Goal: Check status: Check status

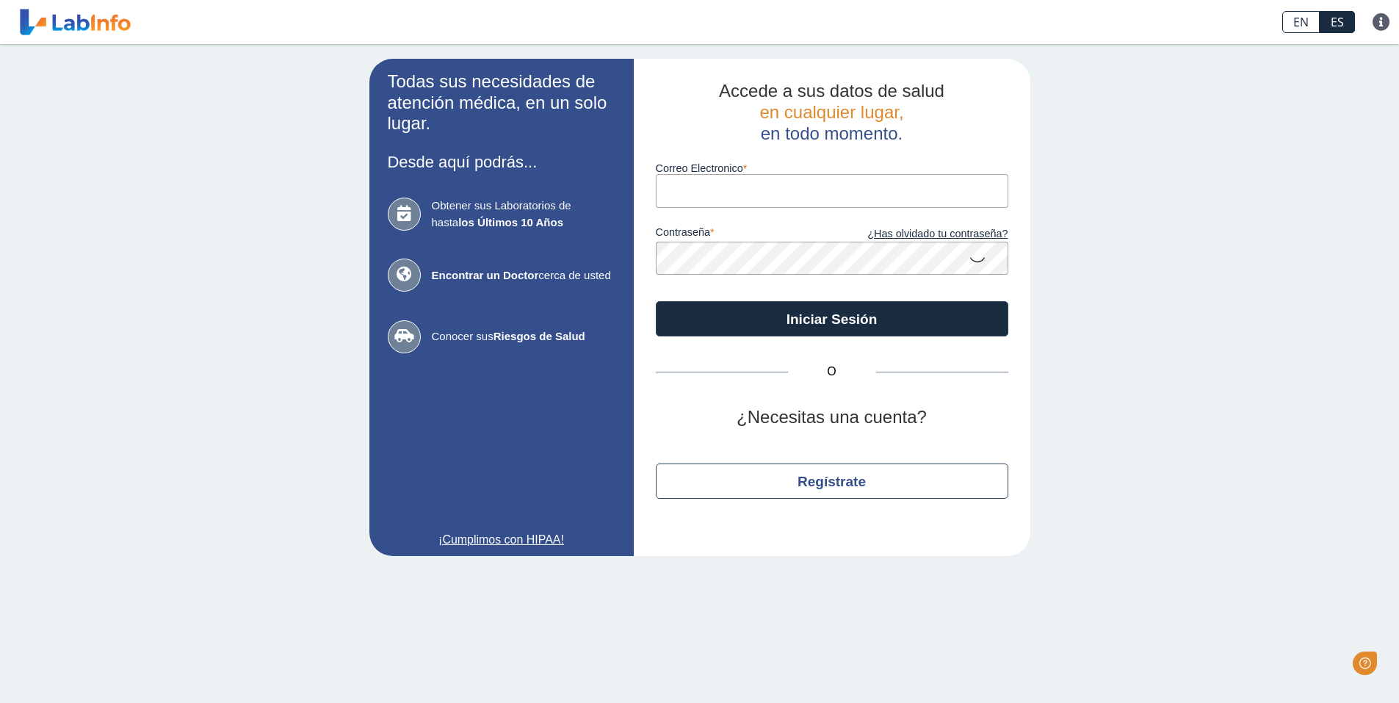
click at [730, 187] on input "Correo Electronico" at bounding box center [832, 190] width 353 height 33
type input "[EMAIL_ADDRESS][DOMAIN_NAME]"
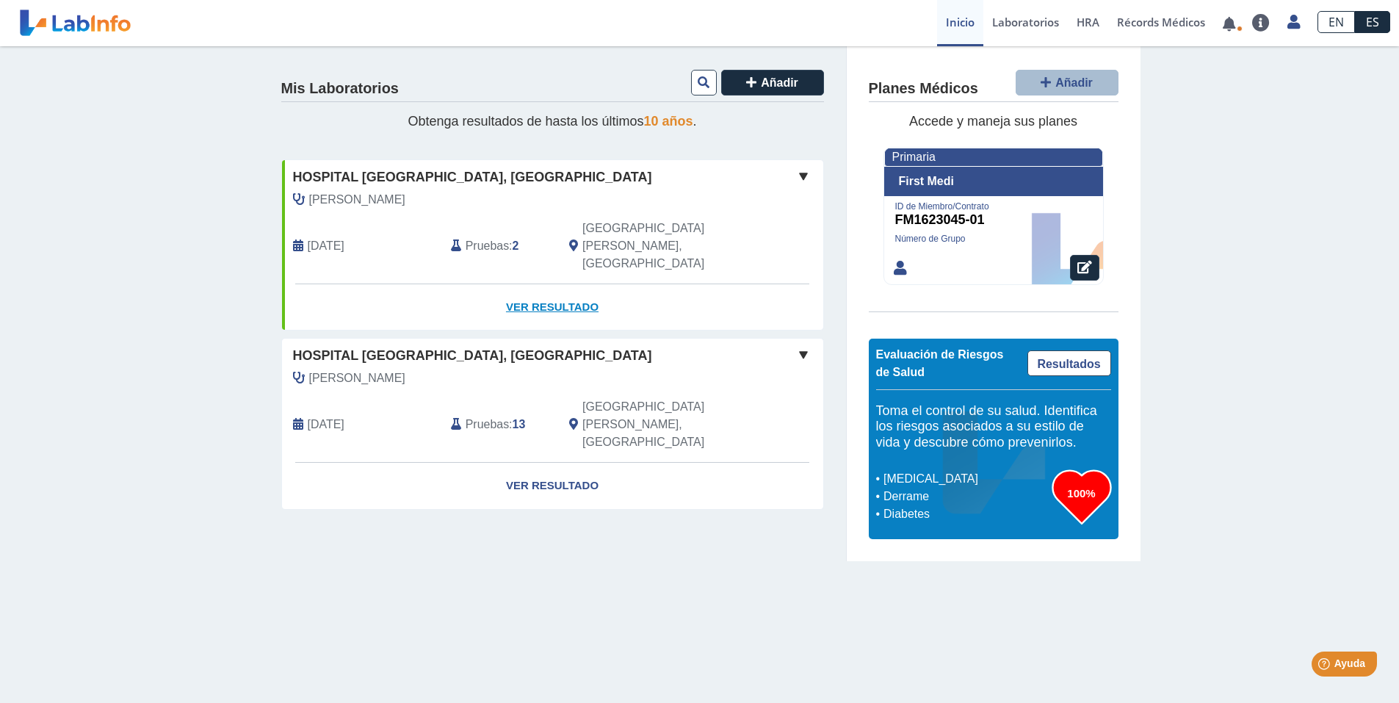
click at [560, 284] on link "Ver Resultado" at bounding box center [552, 307] width 541 height 46
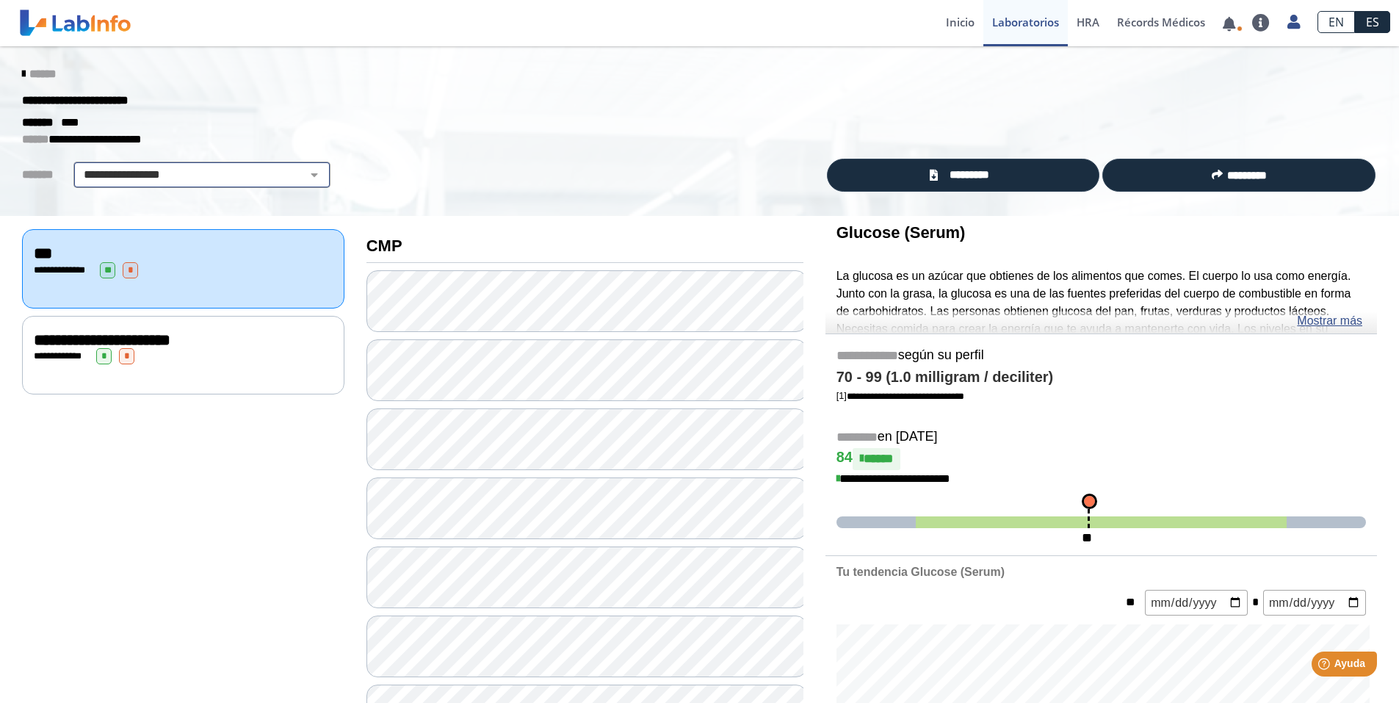
click at [236, 176] on select "**********" at bounding box center [202, 175] width 248 height 18
select select "**********"
click at [78, 166] on select "**********" at bounding box center [202, 175] width 248 height 18
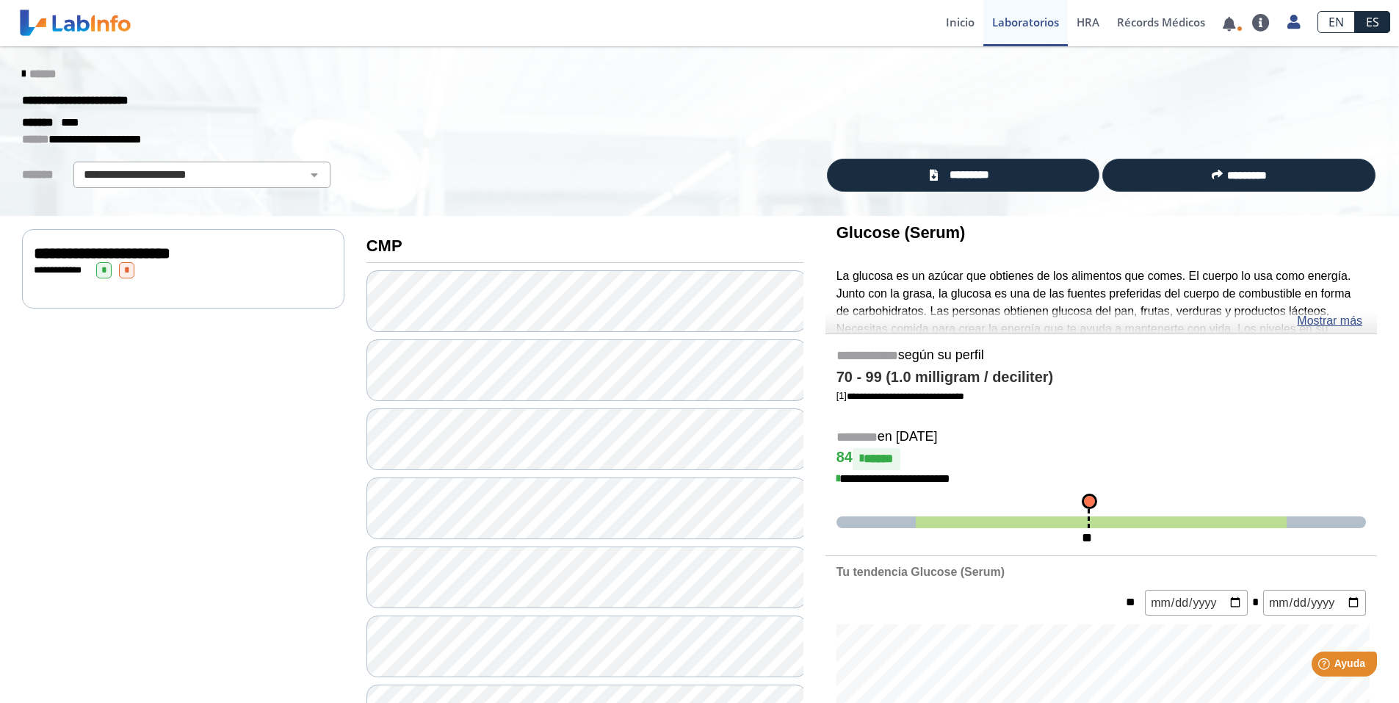
click at [170, 256] on span "**********" at bounding box center [102, 253] width 137 height 16
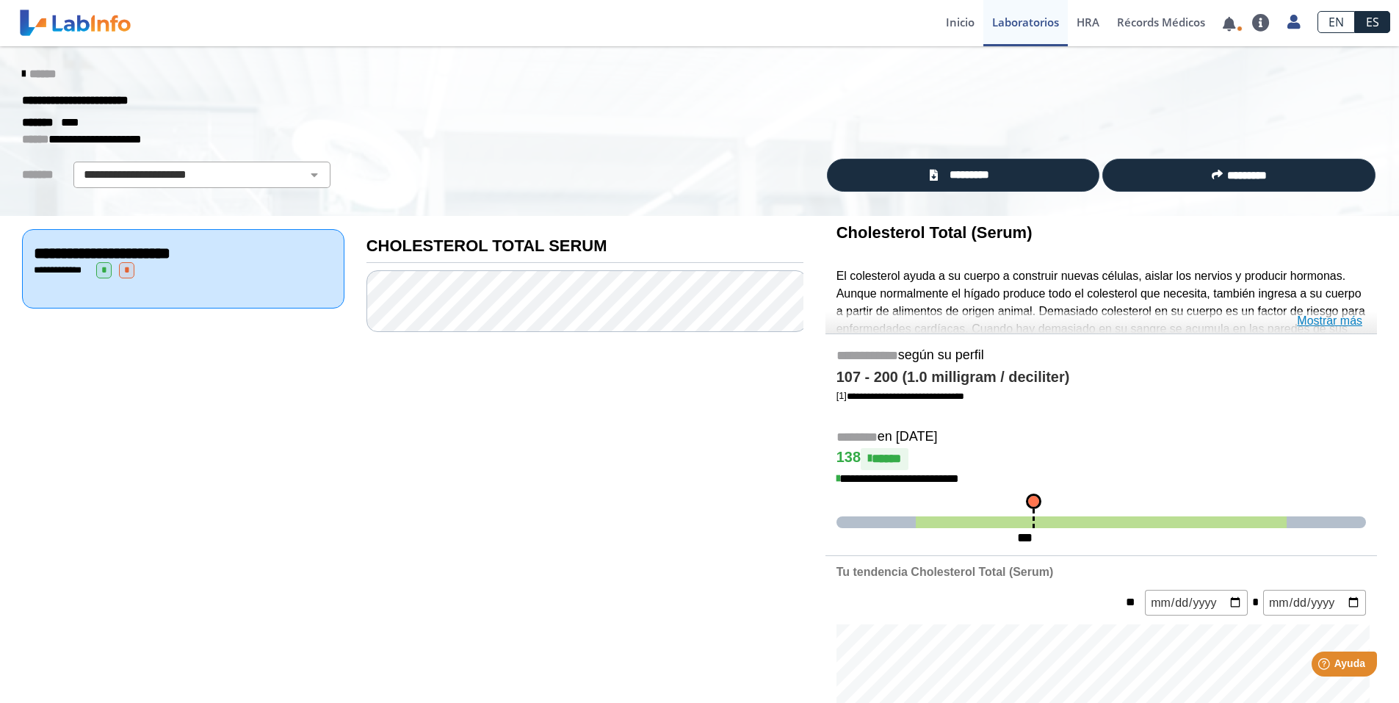
click at [1312, 316] on link "Mostrar más" at bounding box center [1329, 321] width 65 height 18
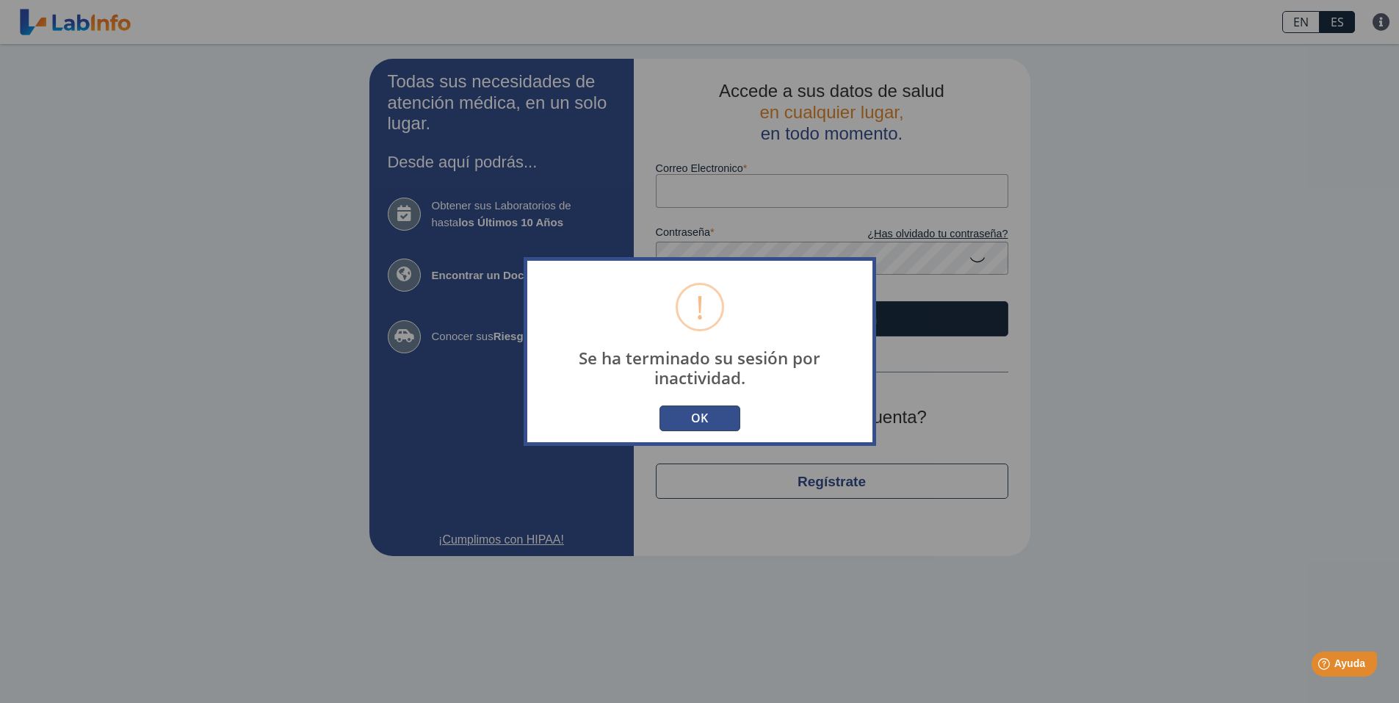
click at [711, 431] on div "! Se ha terminado su sesión por inactividad. × OK No Cancelar" at bounding box center [700, 351] width 353 height 189
click at [698, 423] on button "OK" at bounding box center [699, 418] width 81 height 26
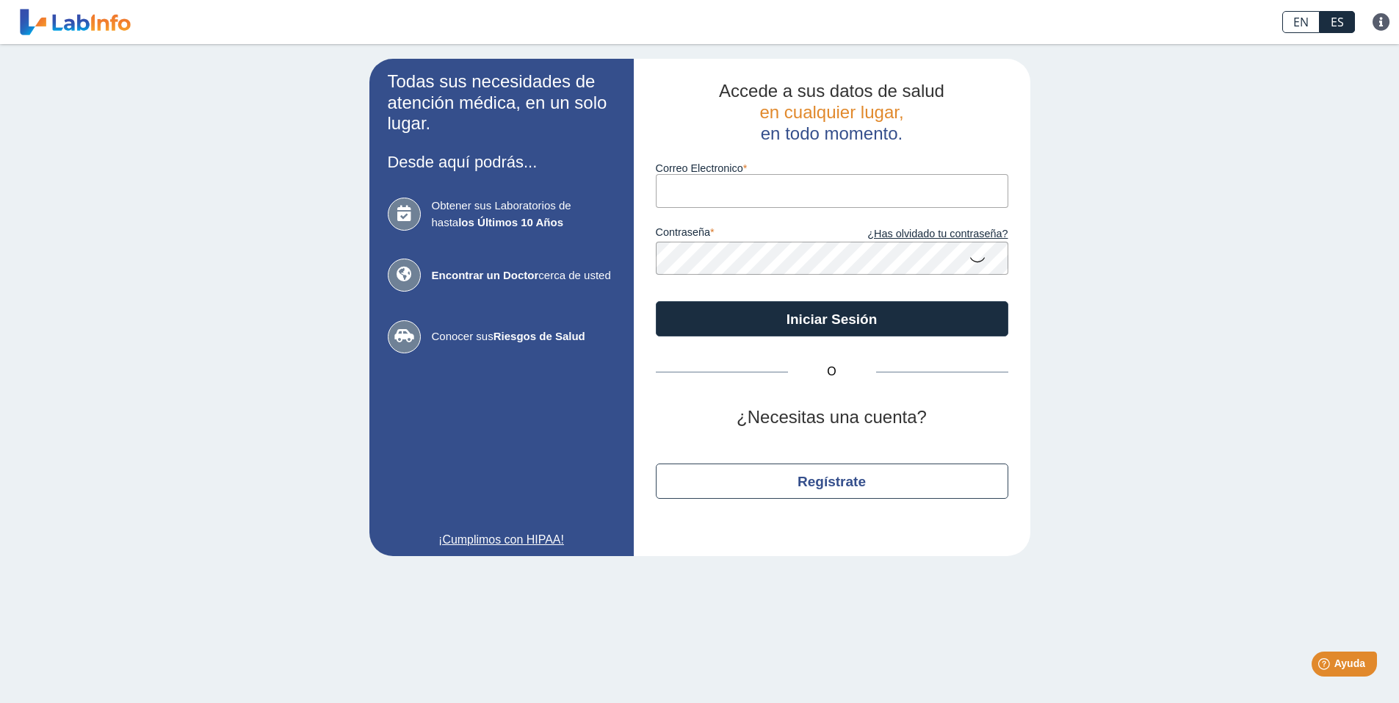
click at [785, 184] on input "Correo Electronico" at bounding box center [832, 190] width 353 height 33
type input "[EMAIL_ADDRESS][DOMAIN_NAME]"
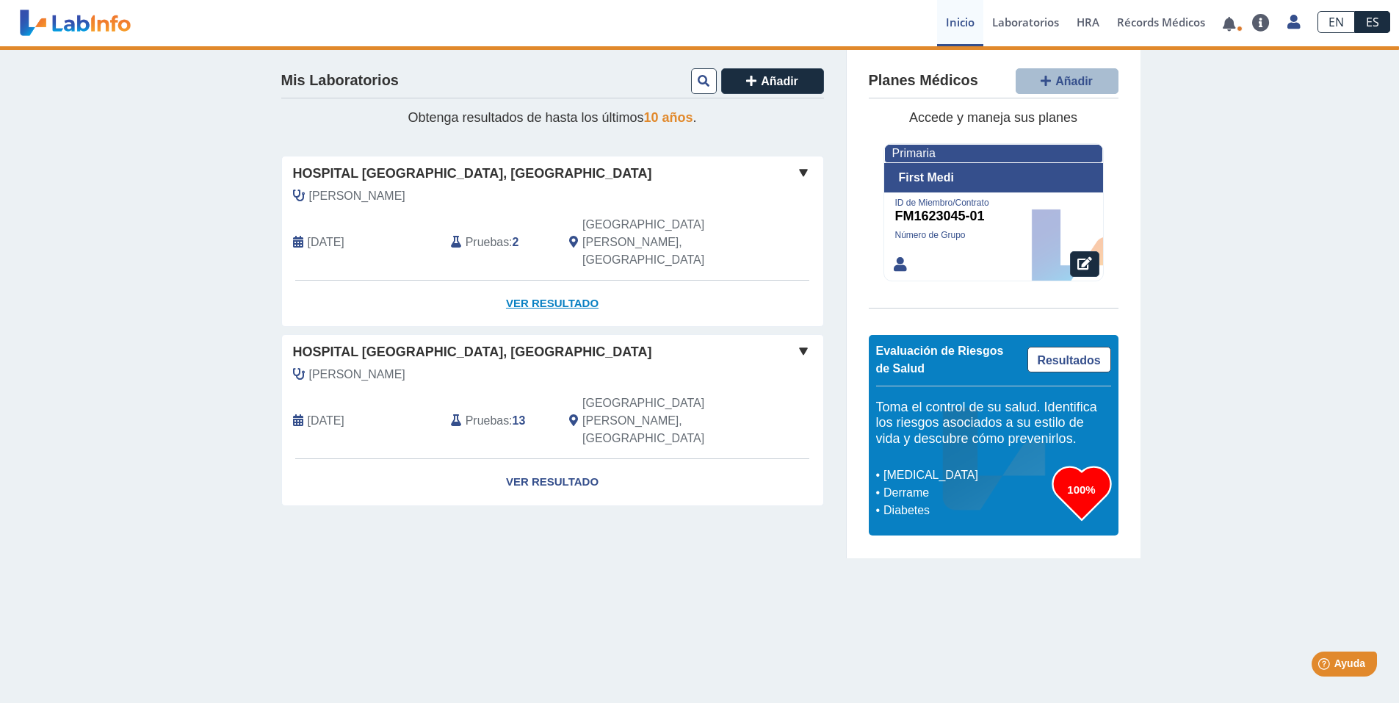
click at [555, 281] on link "Ver Resultado" at bounding box center [552, 304] width 541 height 46
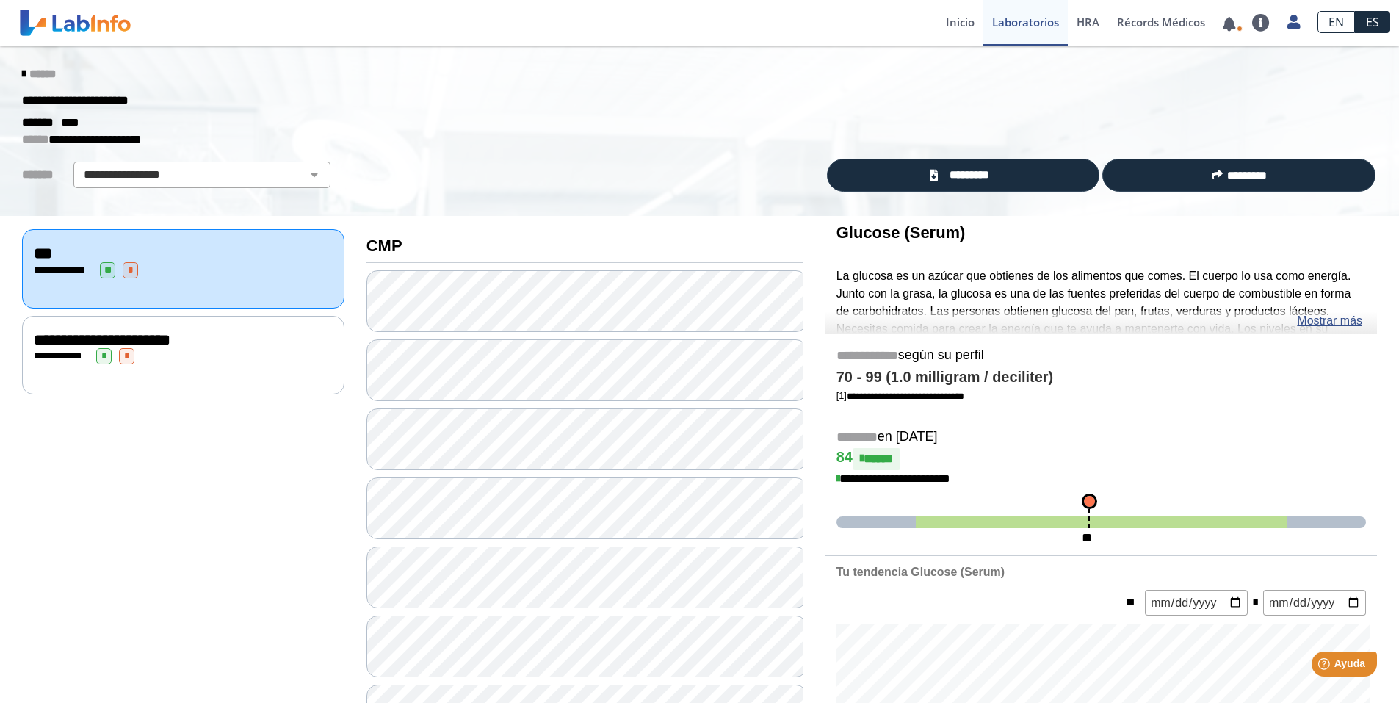
click at [184, 357] on div "**********" at bounding box center [183, 356] width 299 height 16
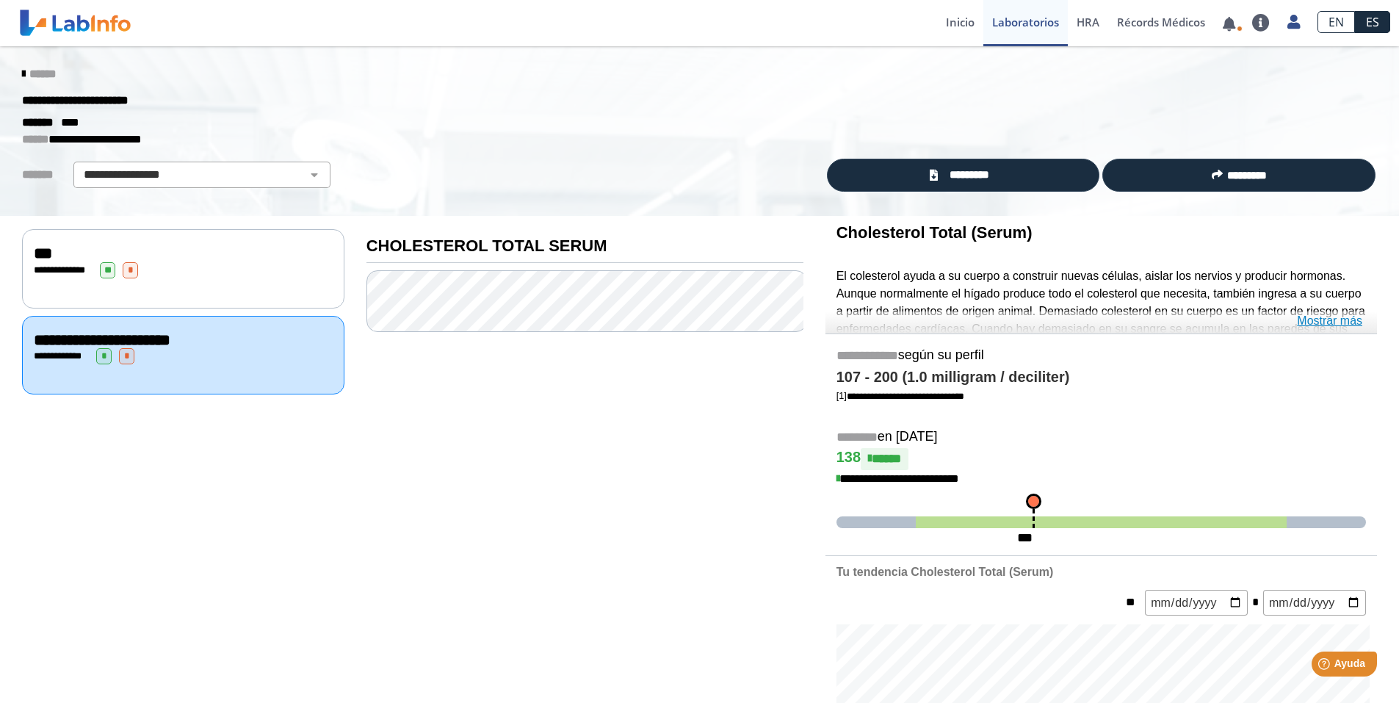
click at [1316, 321] on link "Mostrar más" at bounding box center [1329, 321] width 65 height 18
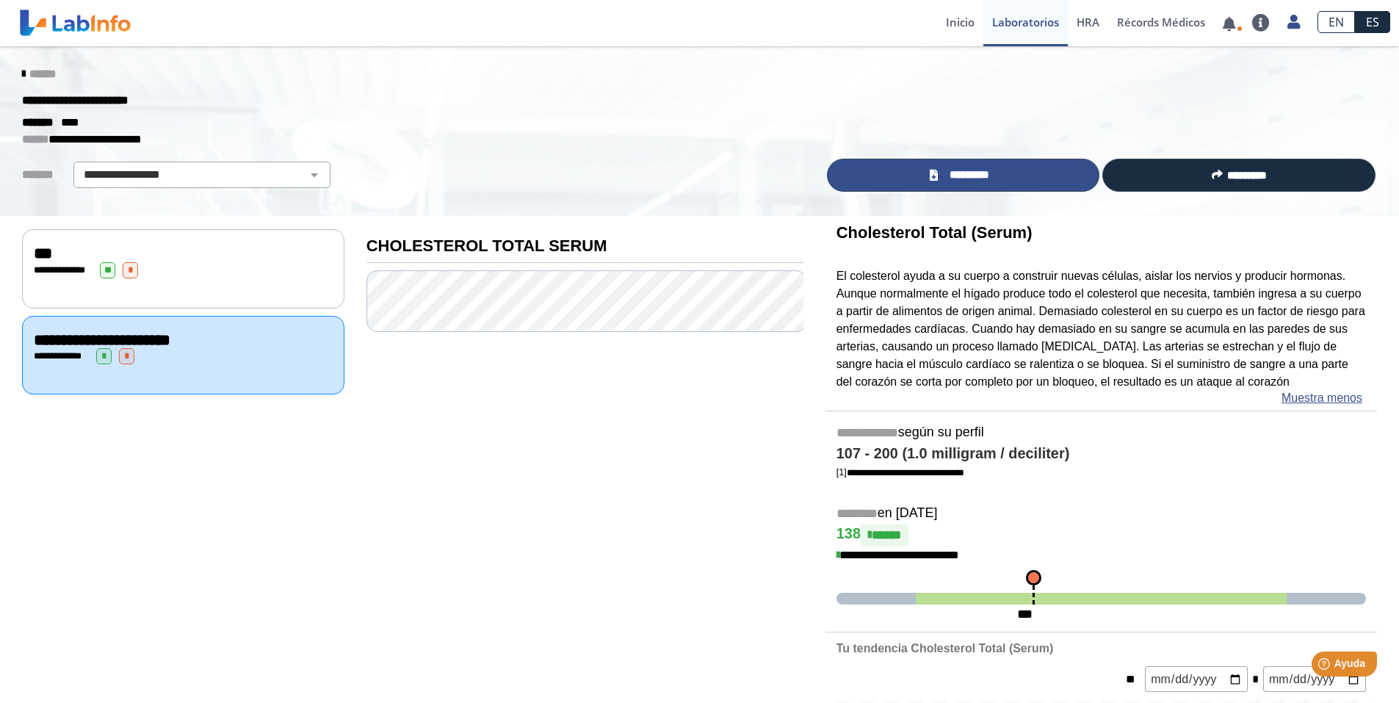
click at [1011, 179] on link "*********" at bounding box center [963, 175] width 273 height 33
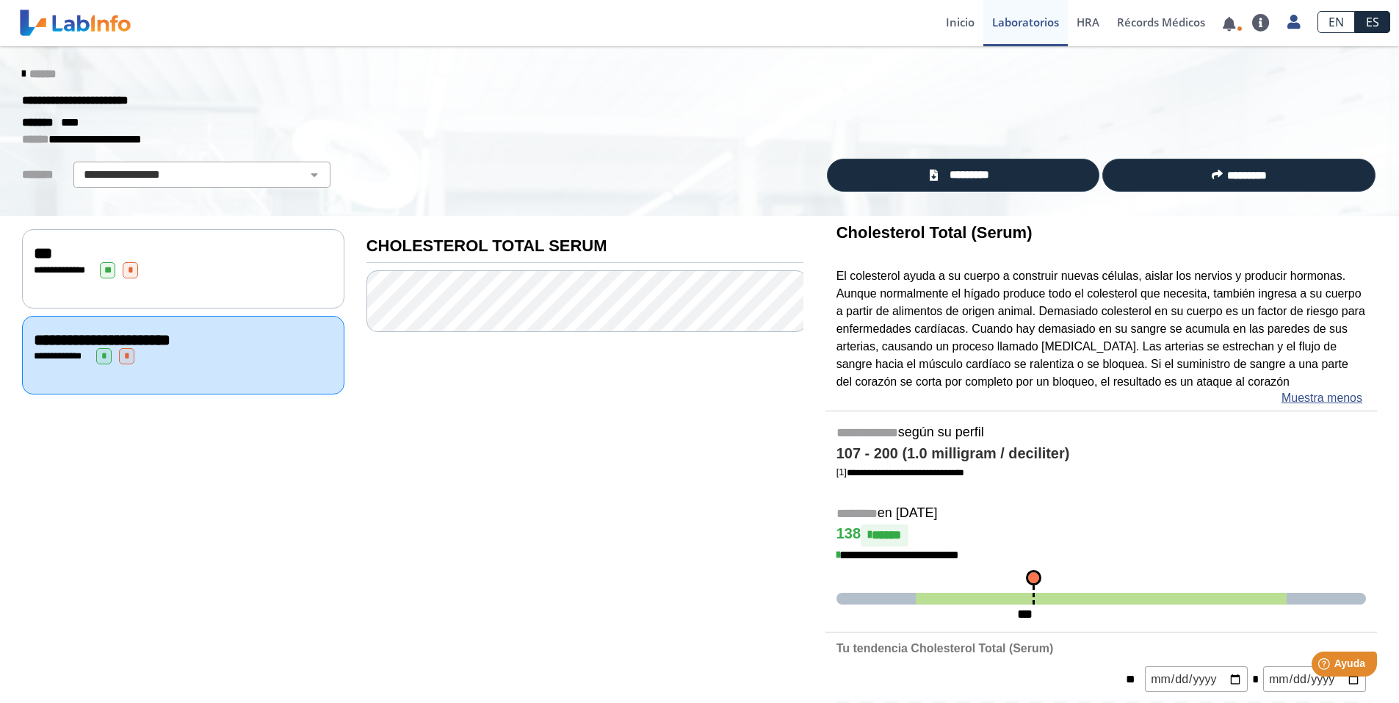
click at [309, 93] on div "**********" at bounding box center [699, 100] width 1377 height 26
click at [178, 266] on div "**********" at bounding box center [183, 270] width 299 height 16
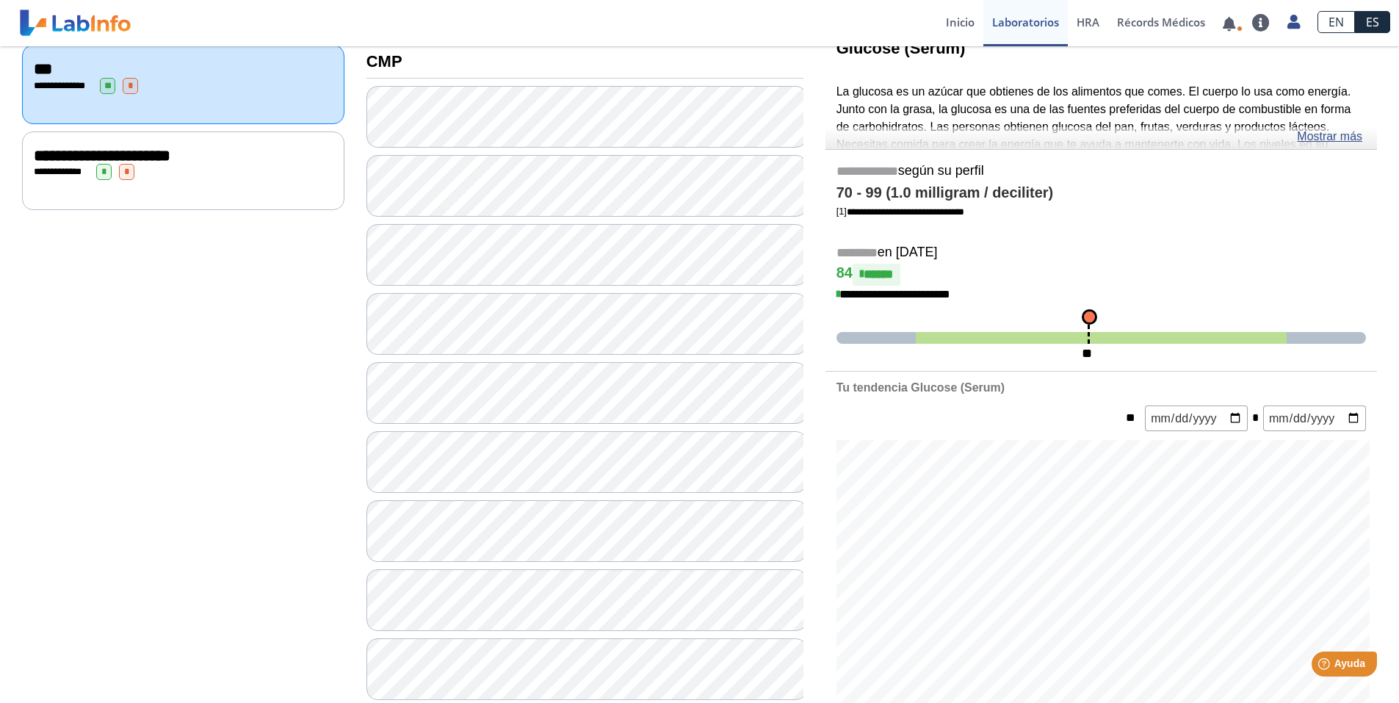
scroll to position [220, 0]
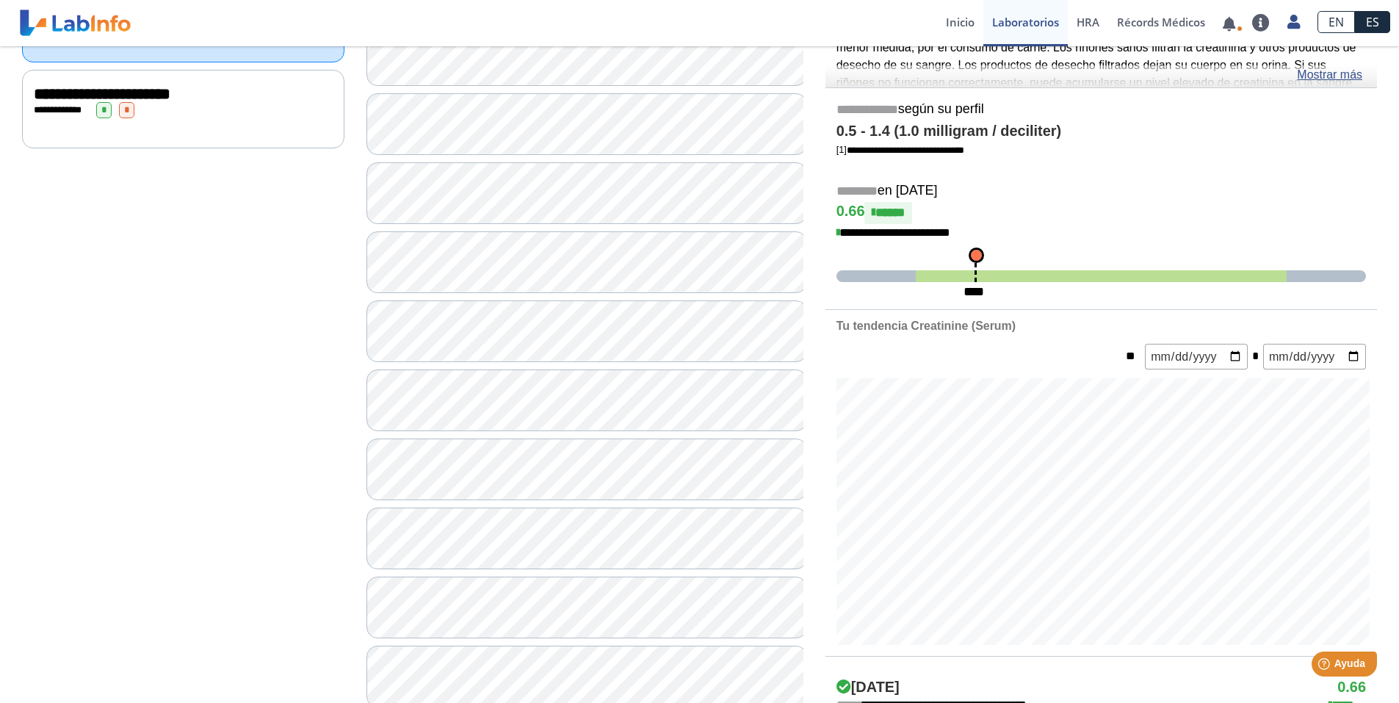
scroll to position [220, 0]
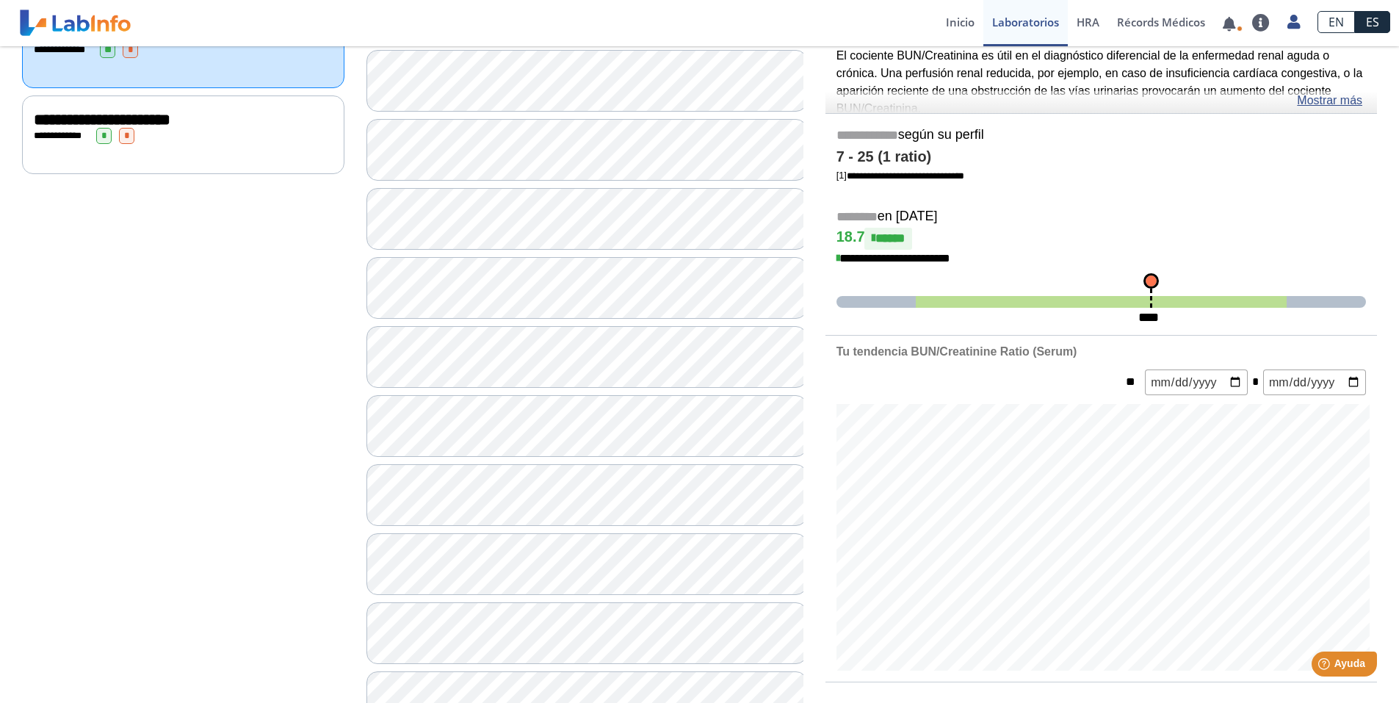
scroll to position [147, 0]
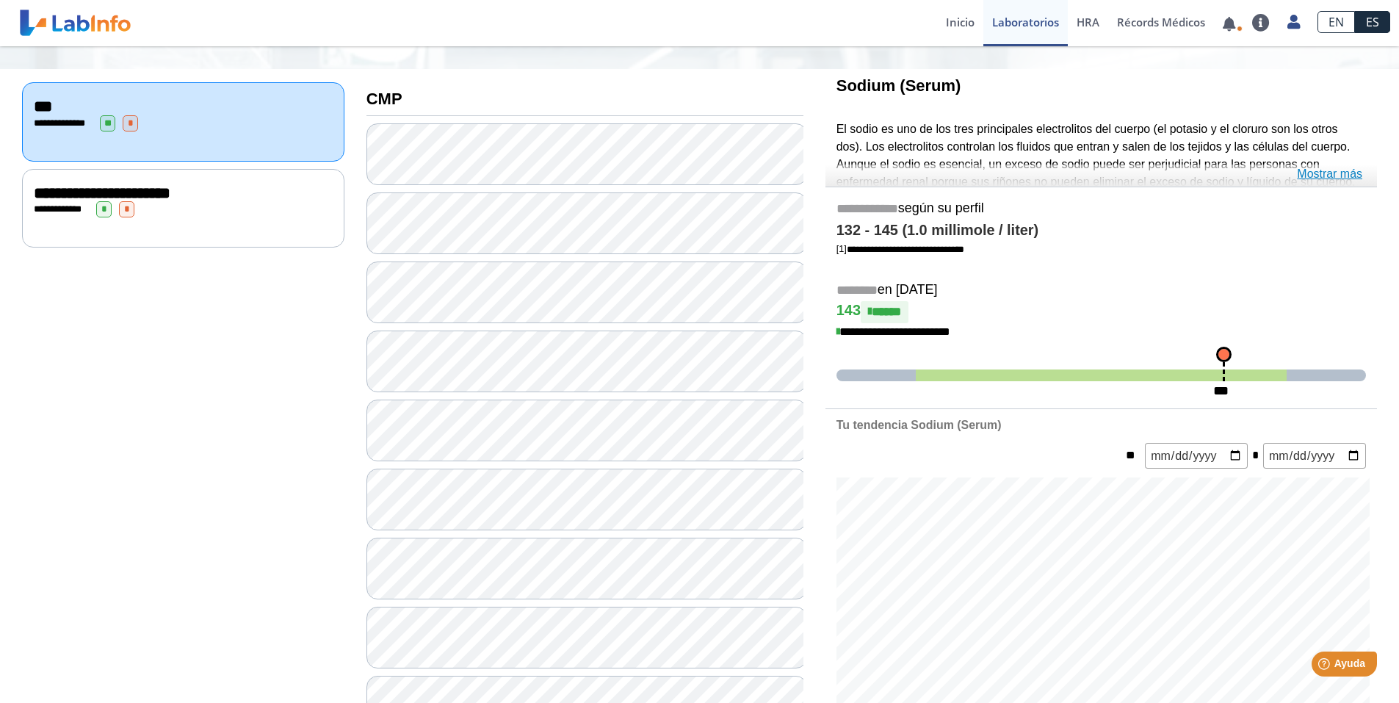
click at [1308, 174] on link "Mostrar más" at bounding box center [1329, 174] width 65 height 18
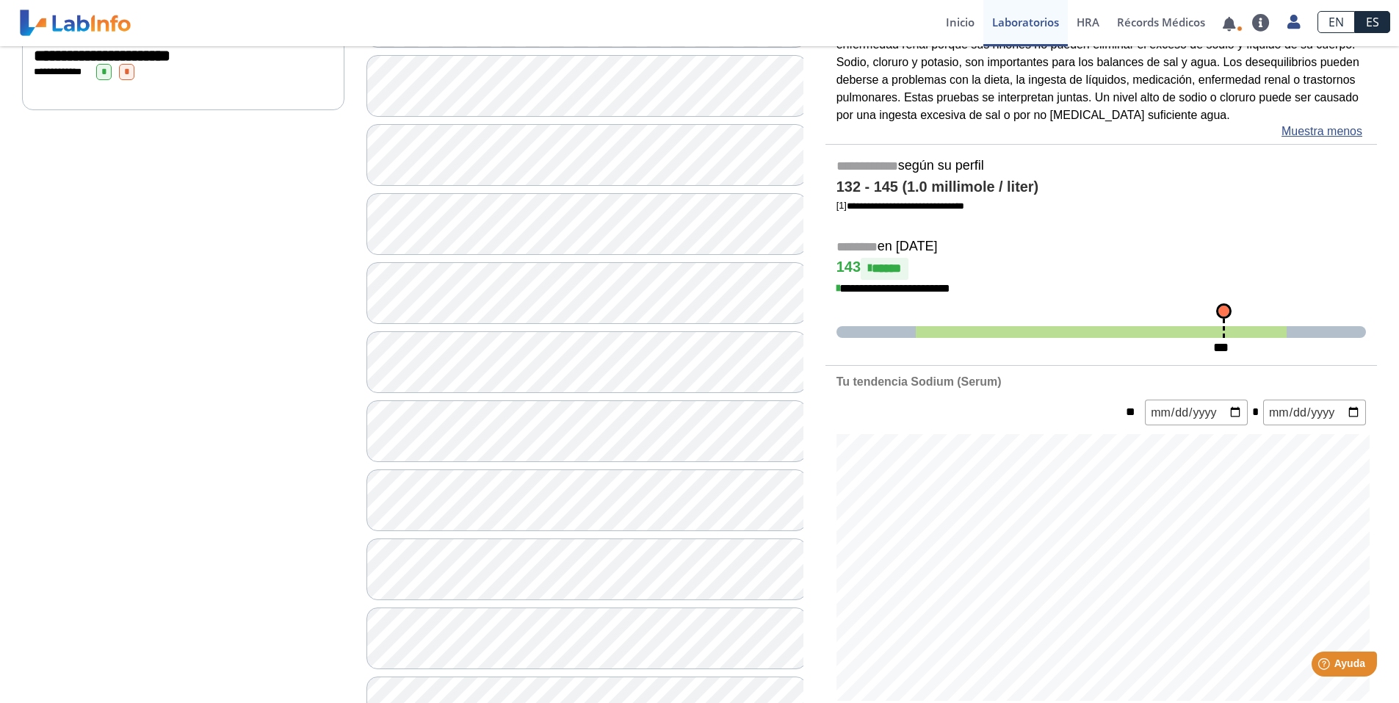
scroll to position [294, 0]
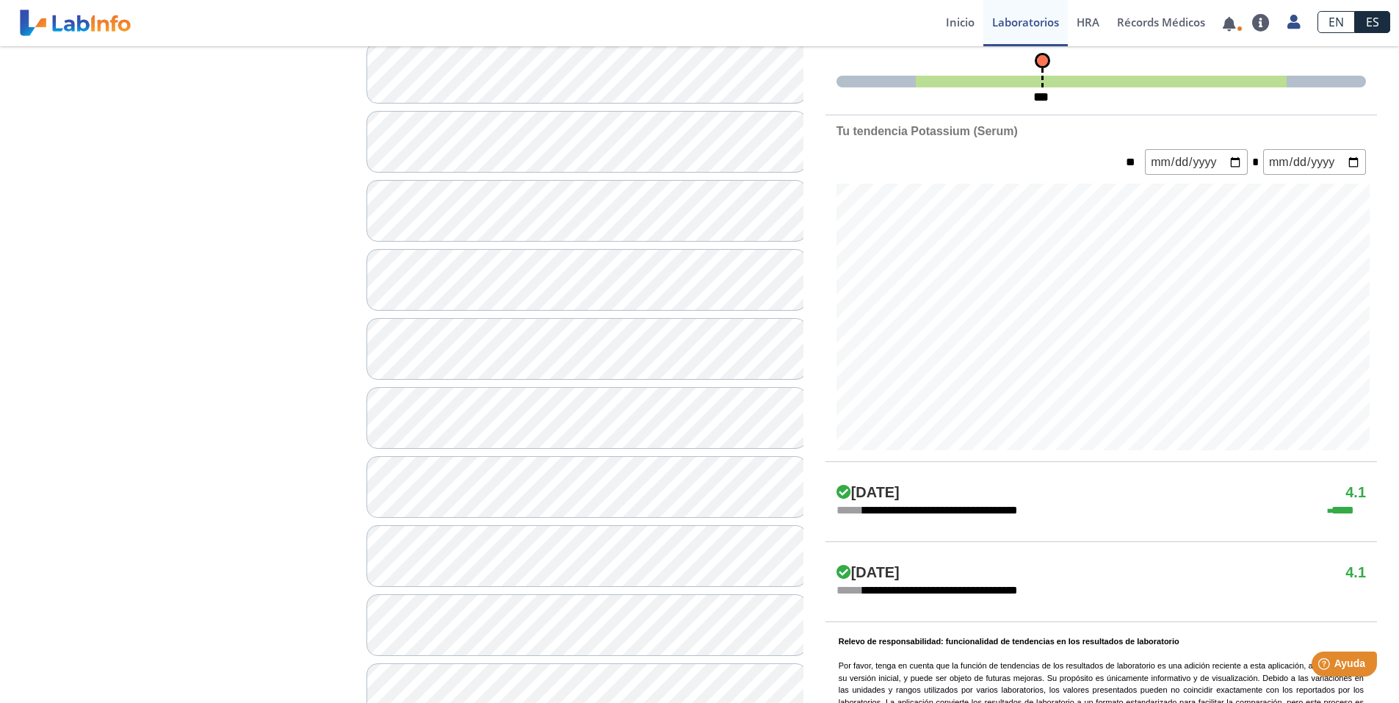
scroll to position [441, 0]
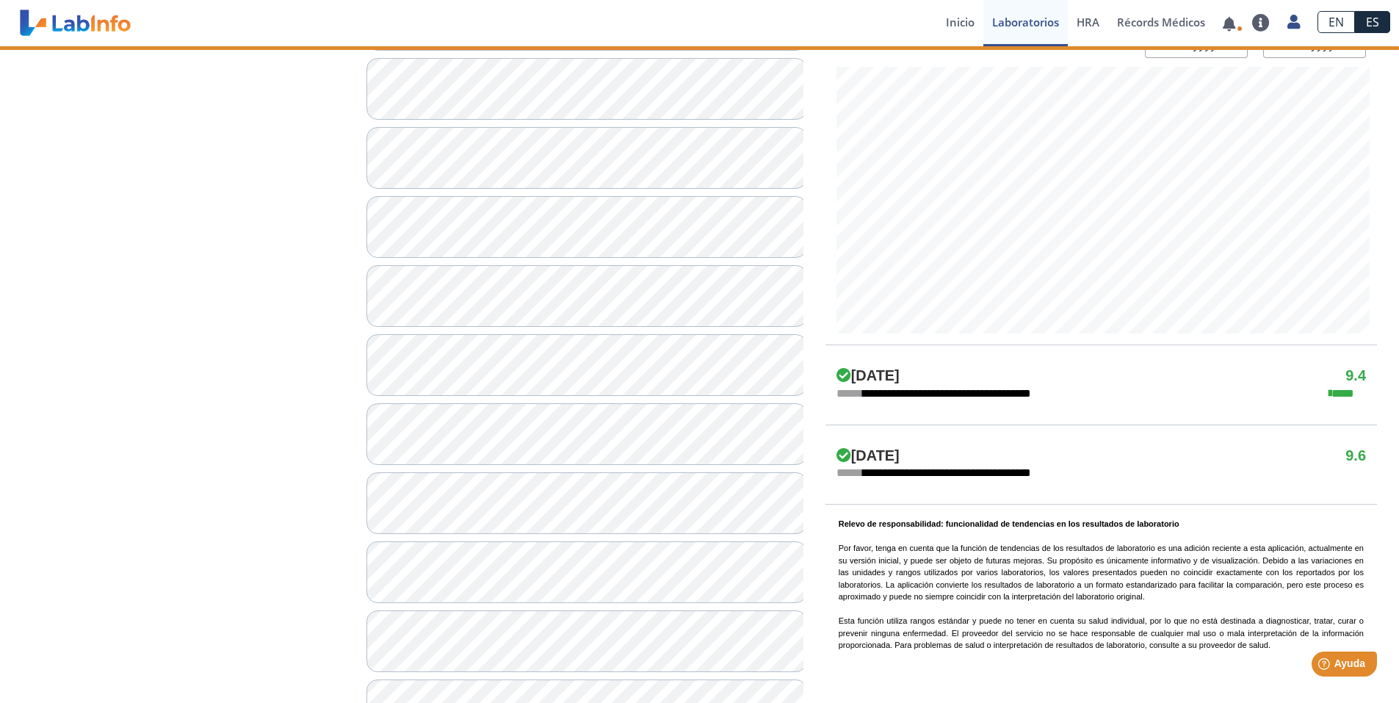
scroll to position [588, 0]
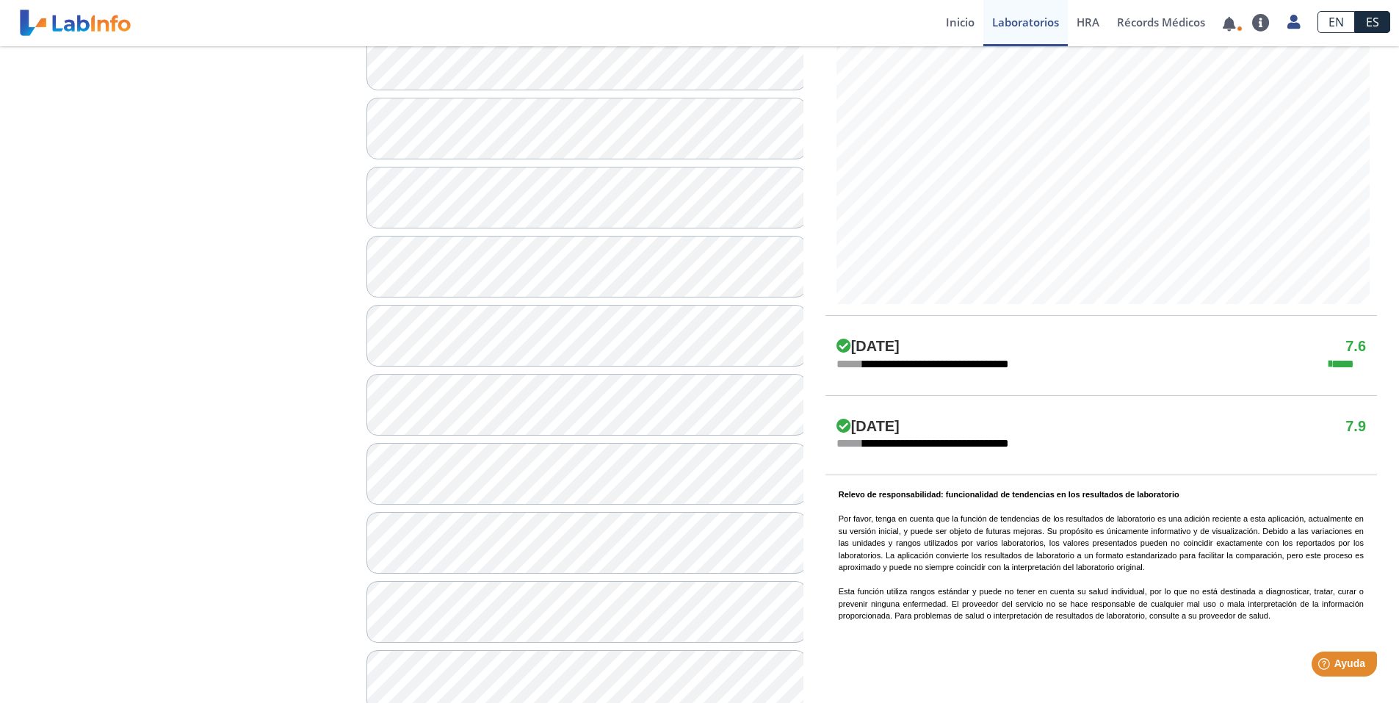
scroll to position [588, 0]
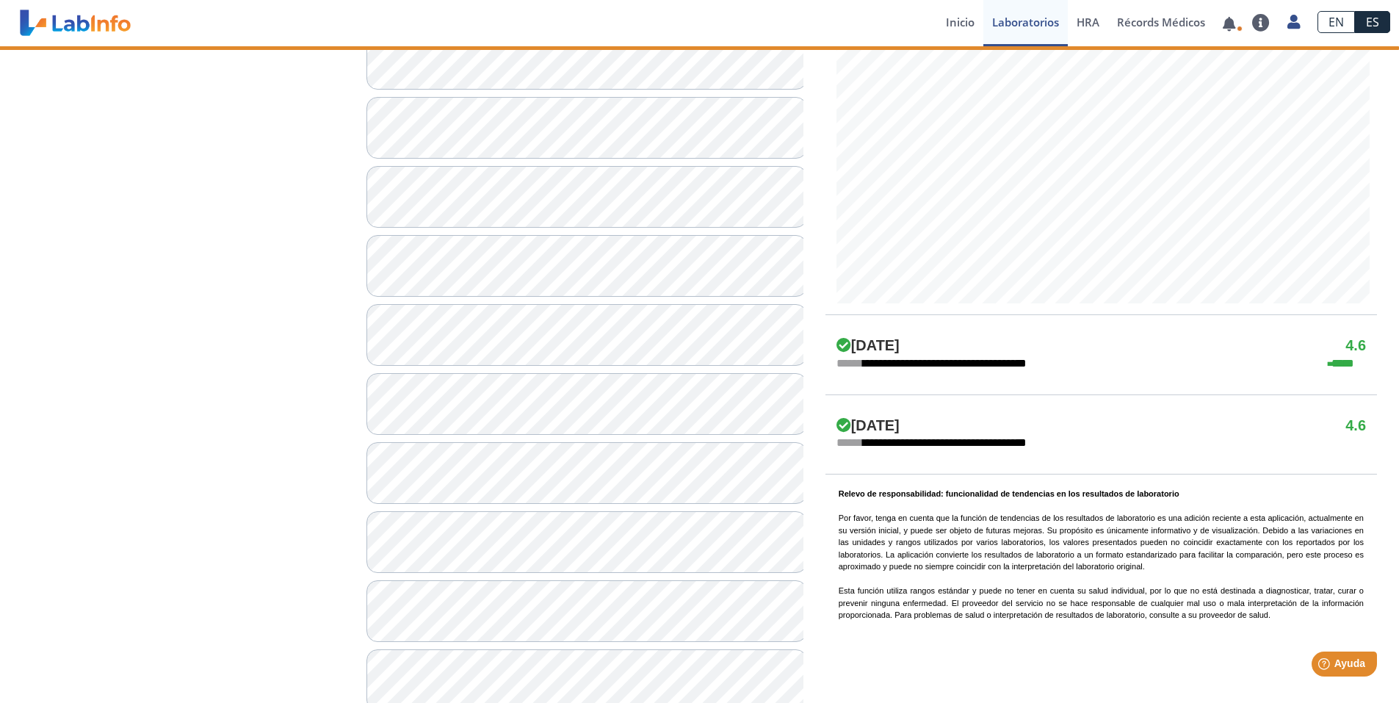
scroll to position [734, 0]
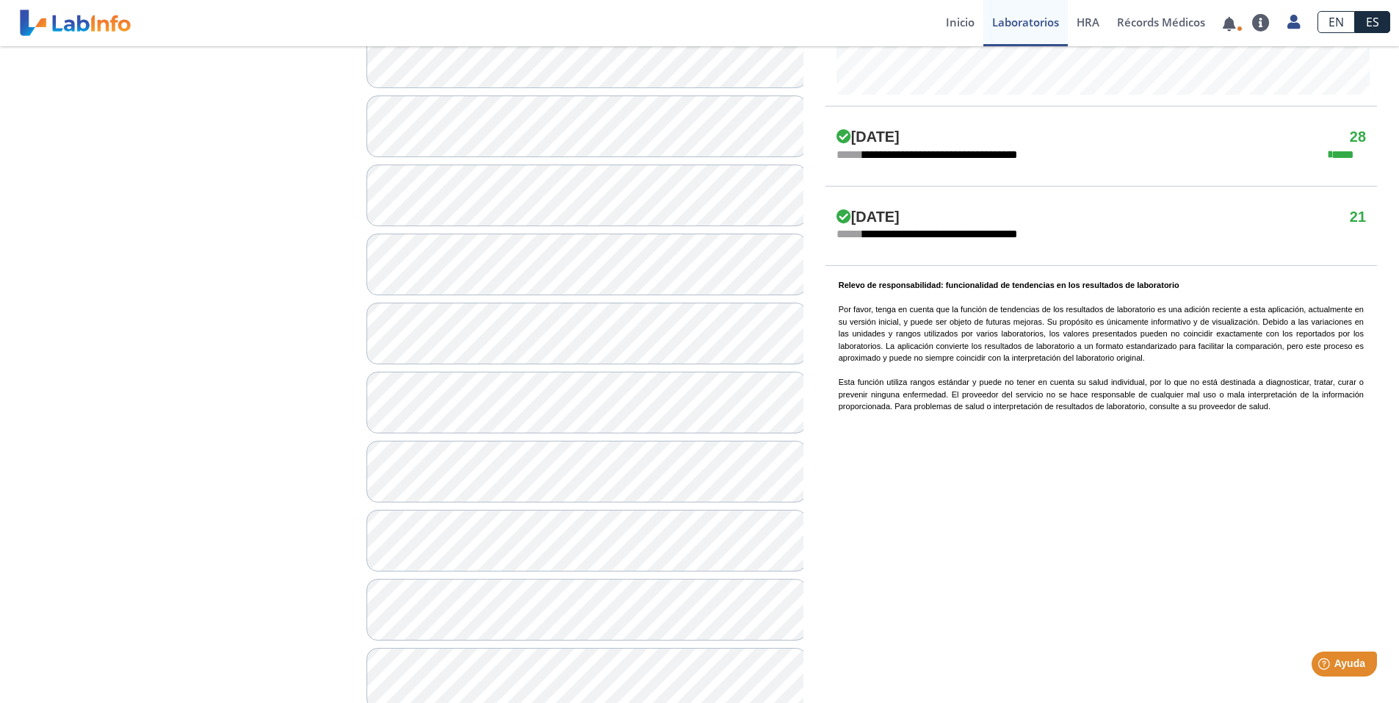
scroll to position [881, 0]
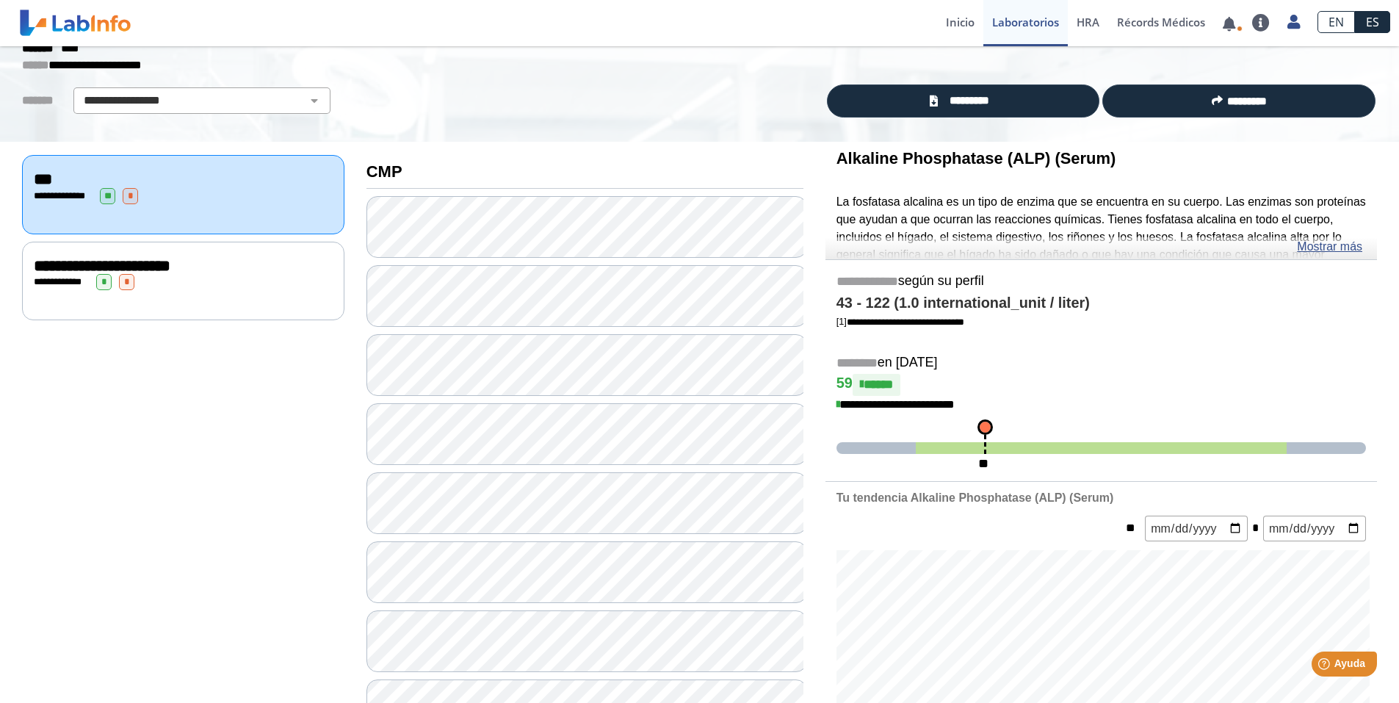
scroll to position [73, 0]
click at [1321, 253] on link "Mostrar más" at bounding box center [1329, 248] width 65 height 18
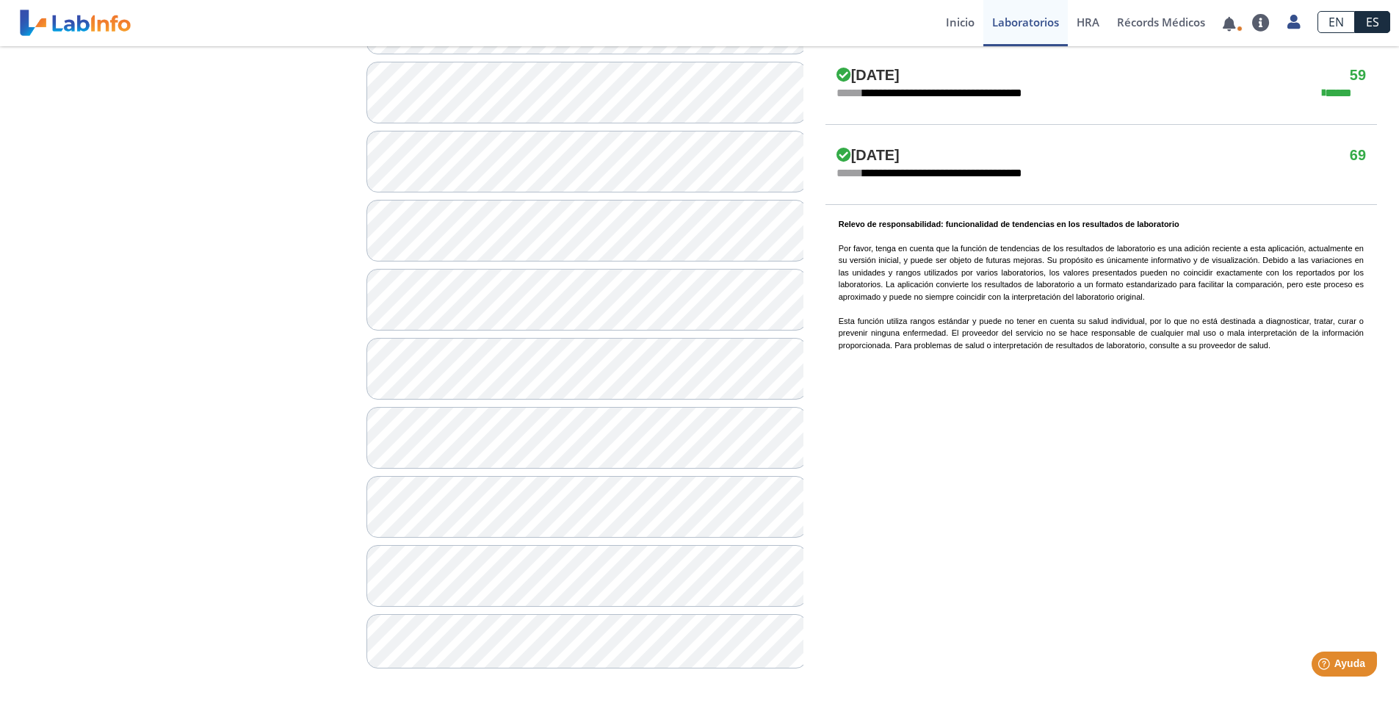
scroll to position [901, 0]
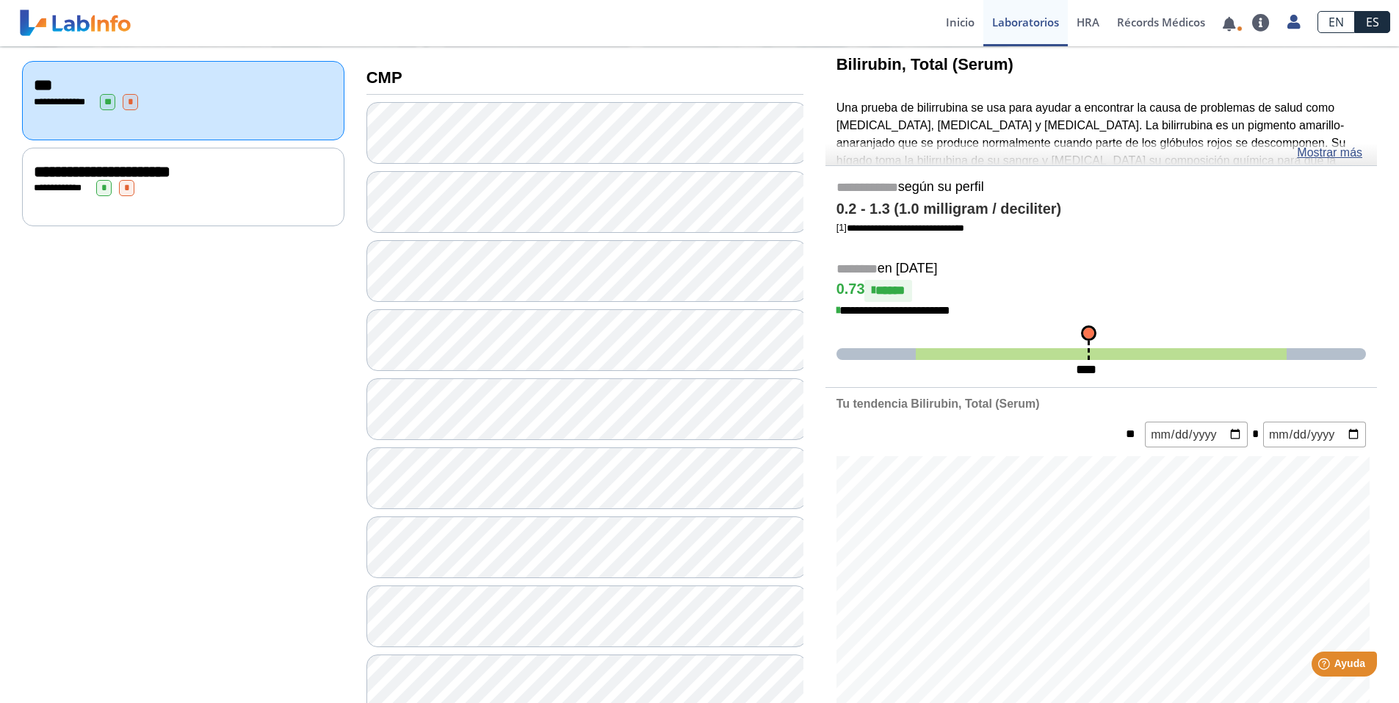
scroll to position [167, 0]
click at [1331, 156] on link "Mostrar más" at bounding box center [1329, 154] width 65 height 18
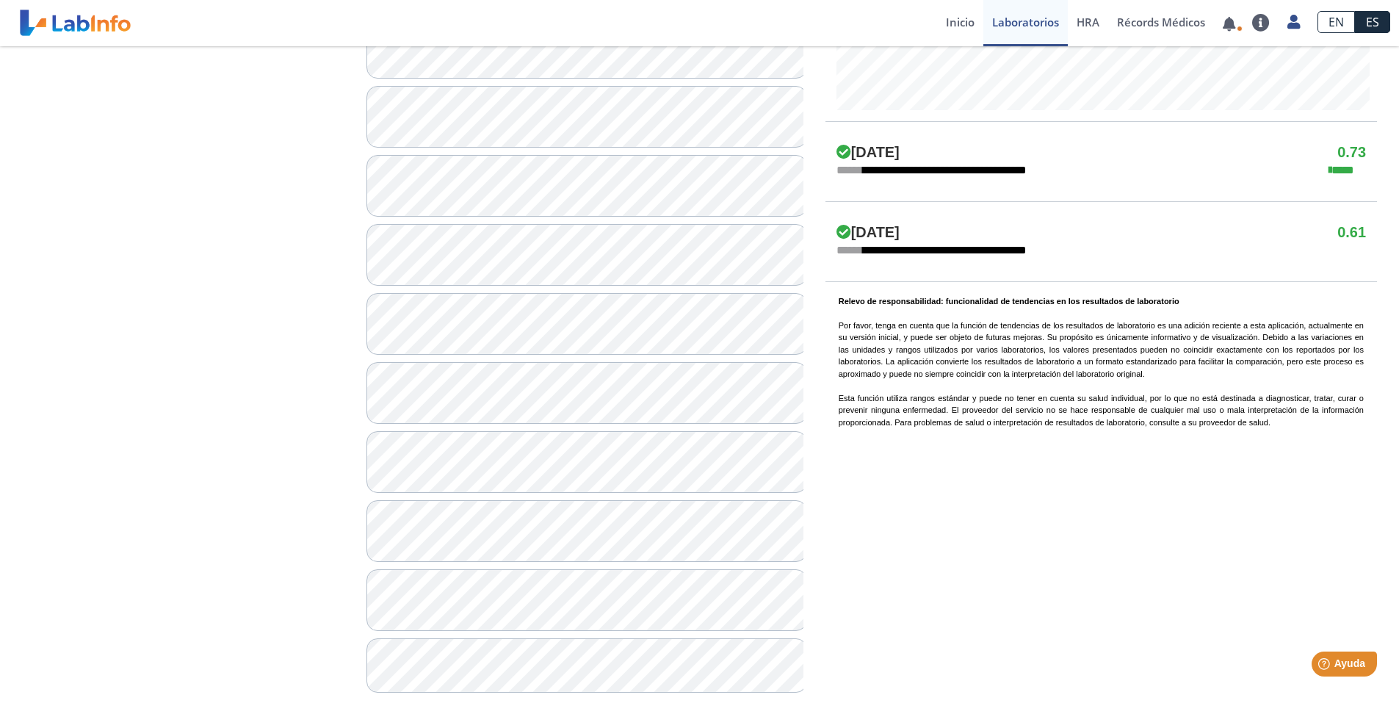
scroll to position [901, 0]
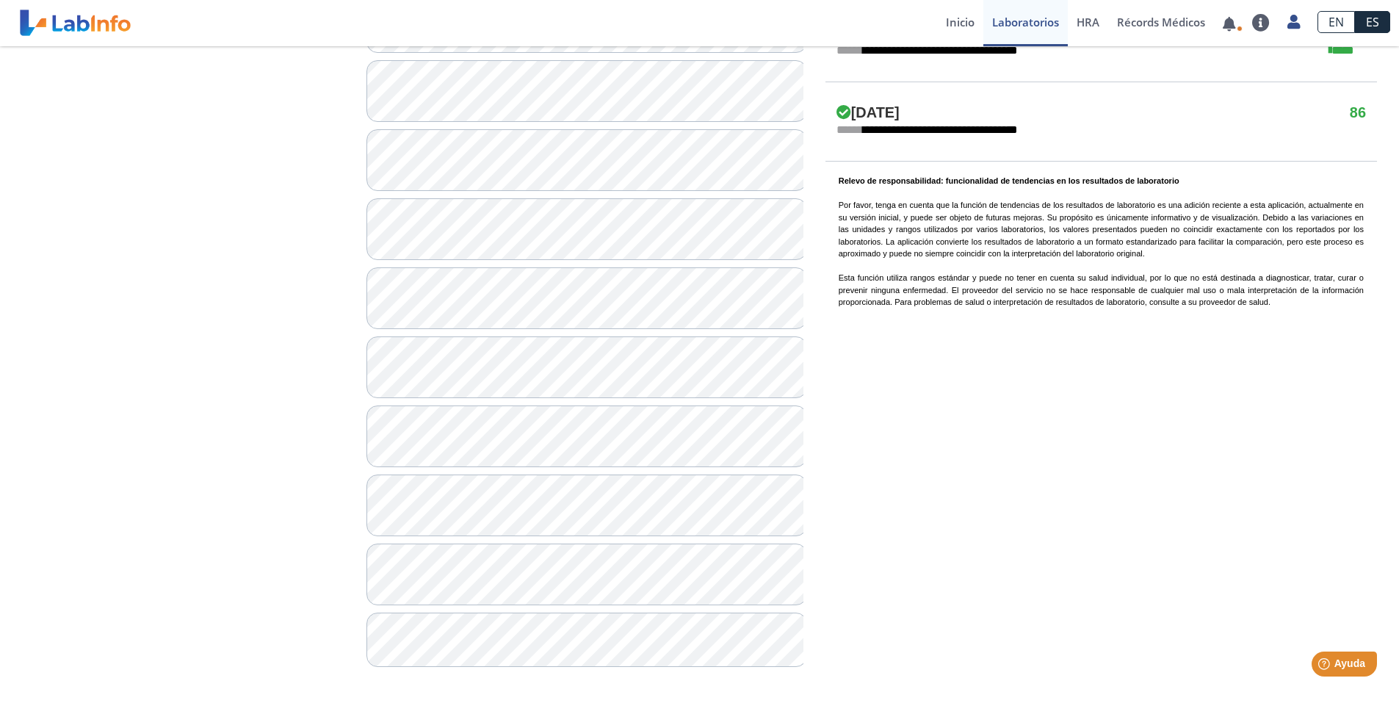
scroll to position [901, 0]
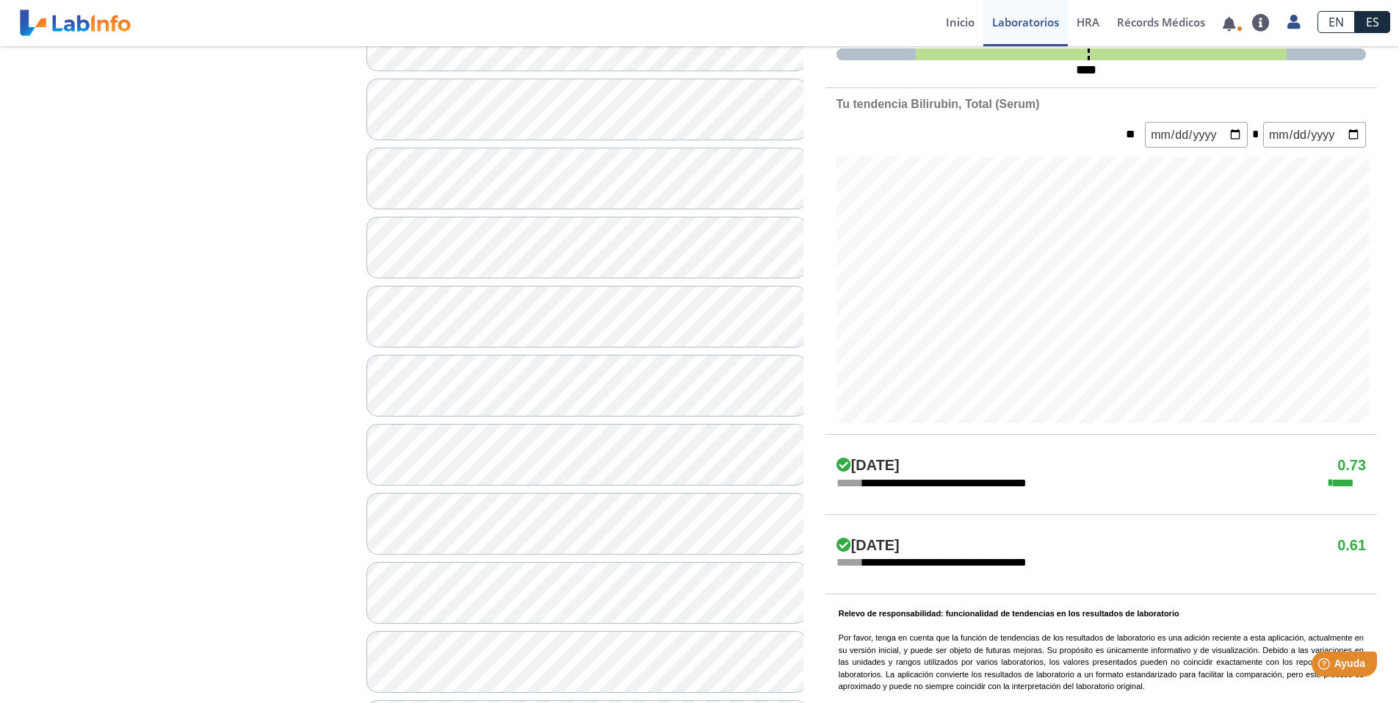
scroll to position [460, 0]
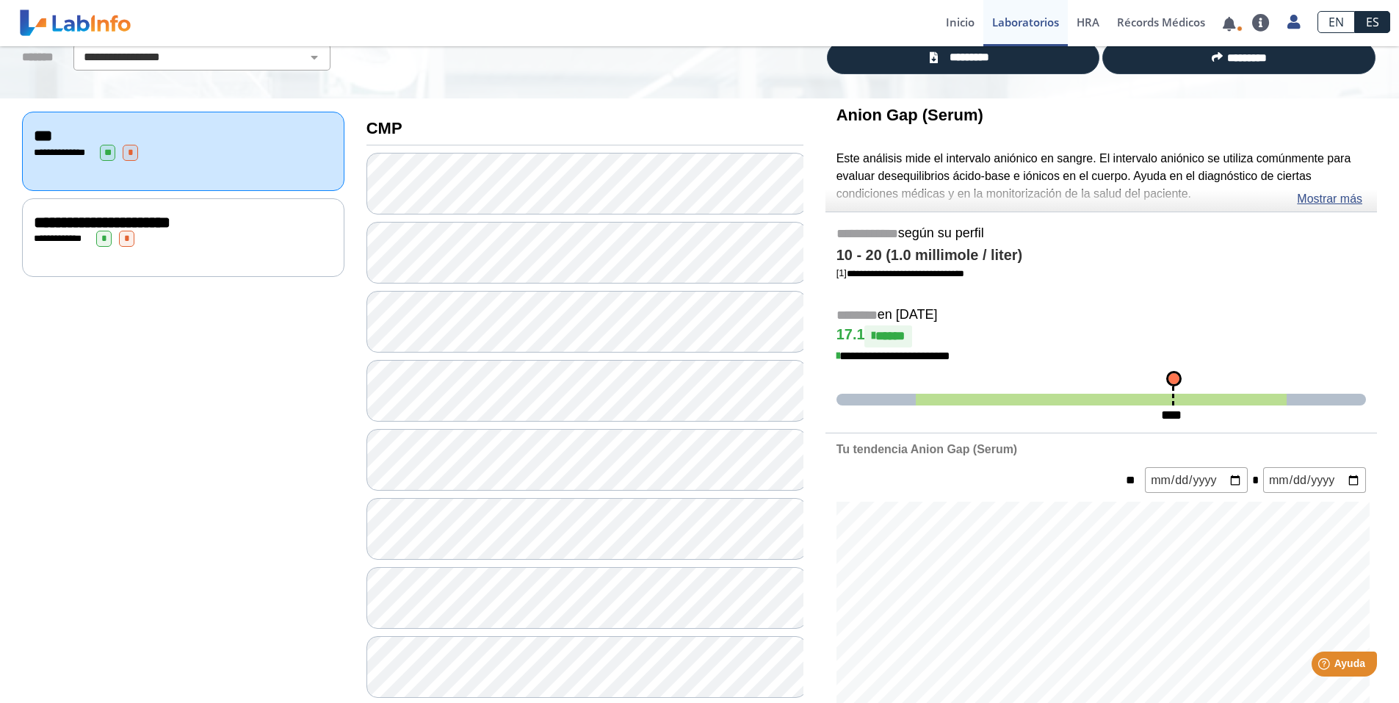
scroll to position [93, 0]
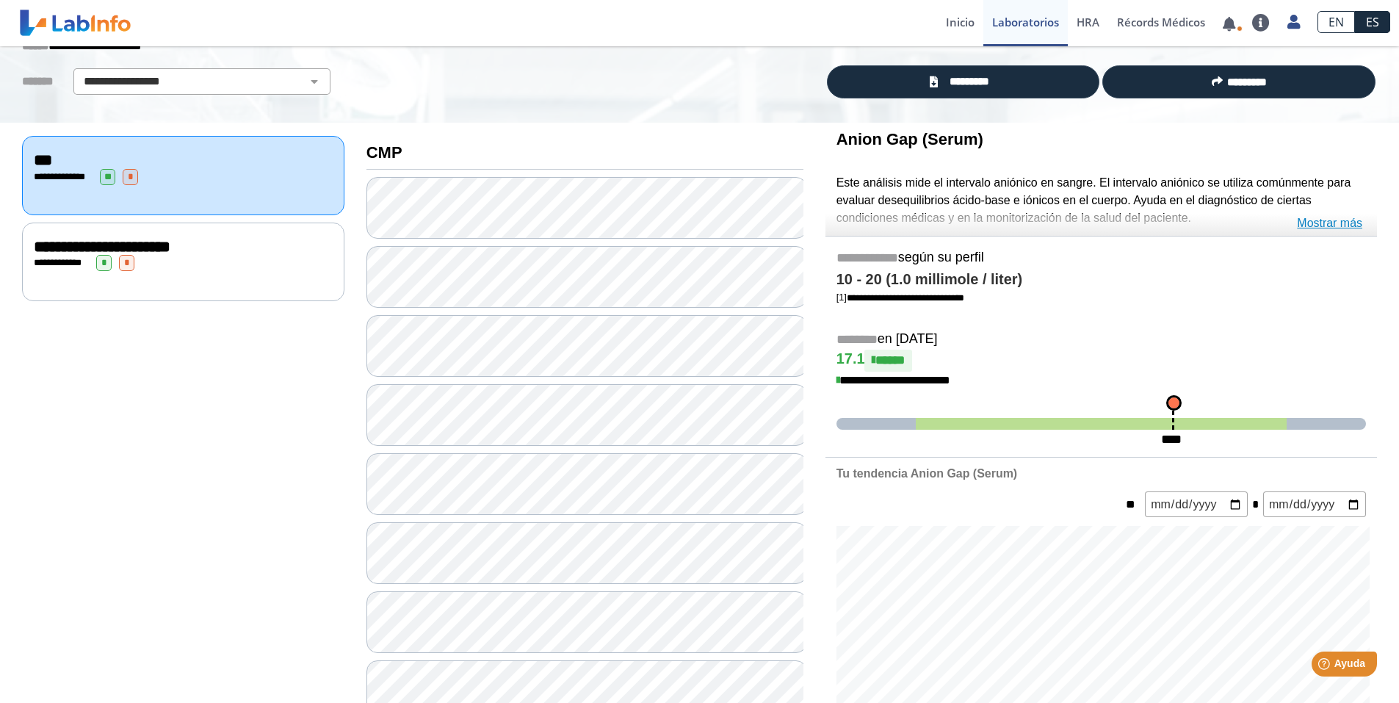
click at [1320, 222] on link "Mostrar más" at bounding box center [1329, 223] width 65 height 18
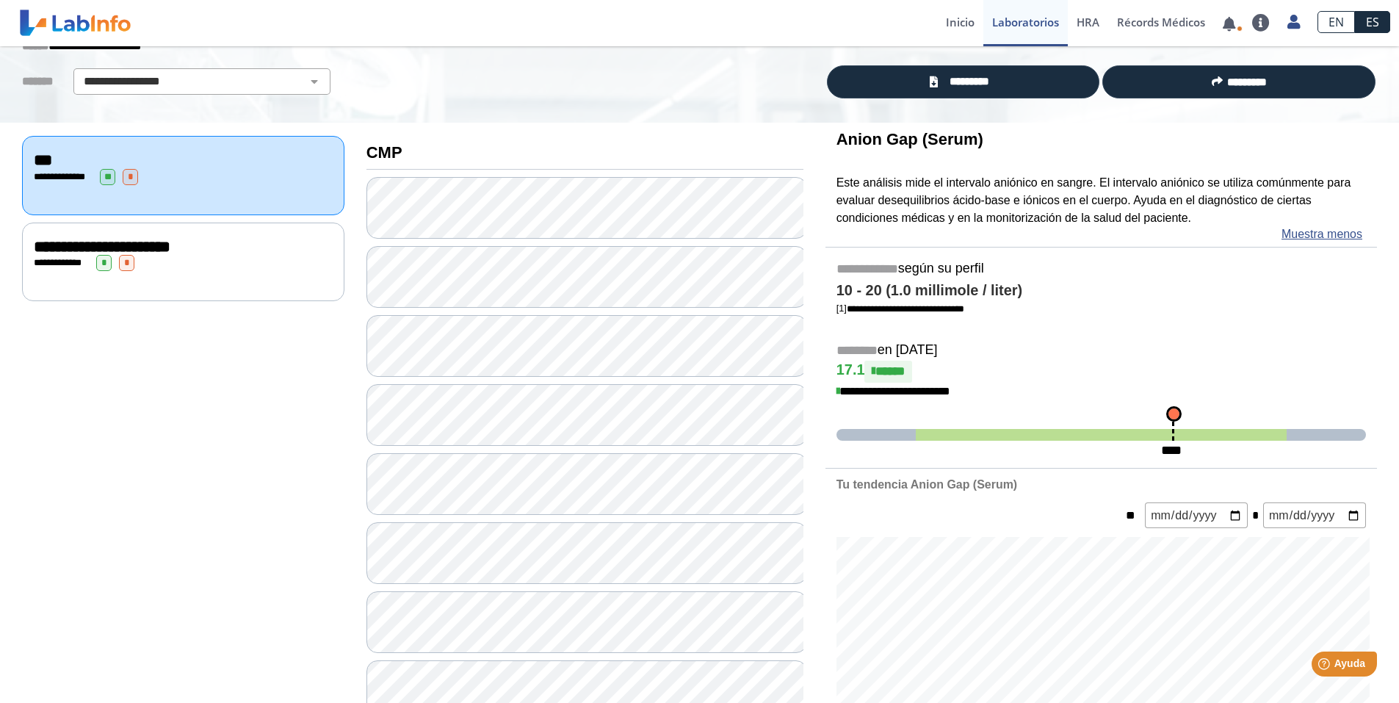
scroll to position [167, 0]
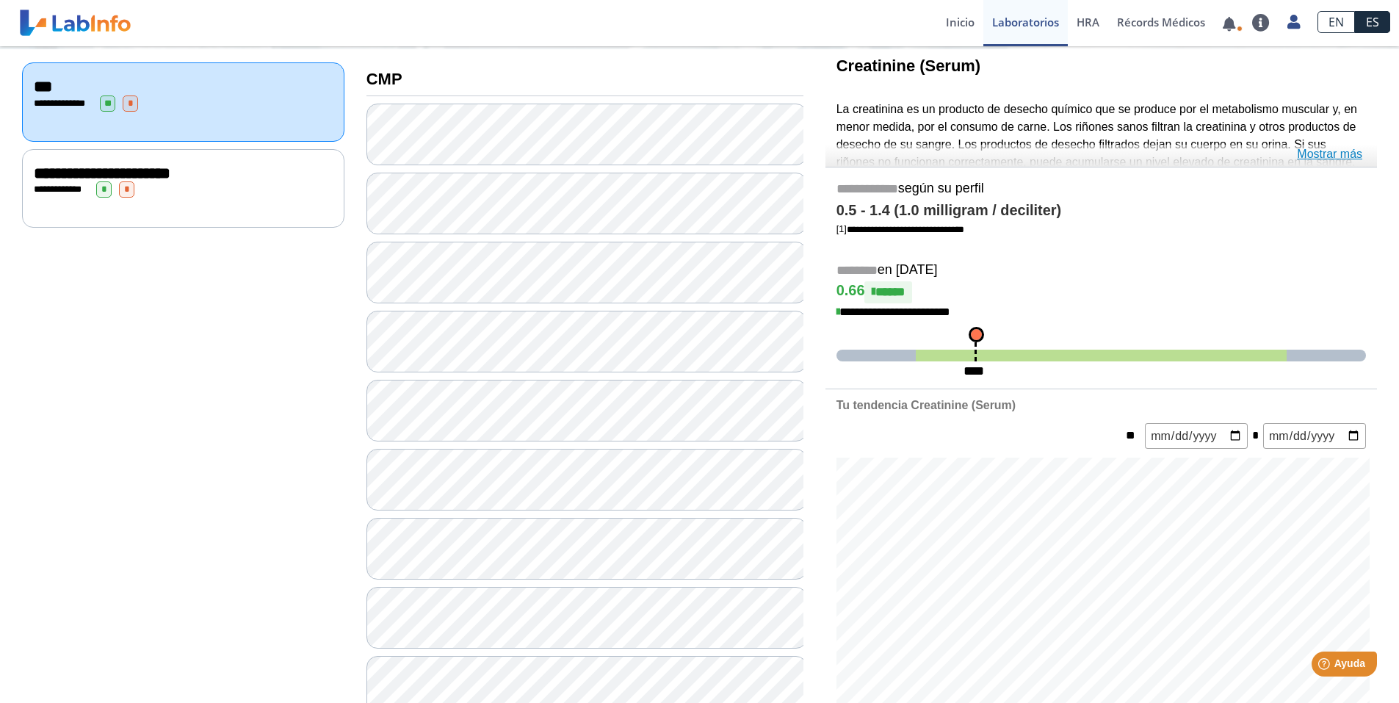
click at [1336, 153] on link "Mostrar más" at bounding box center [1329, 154] width 65 height 18
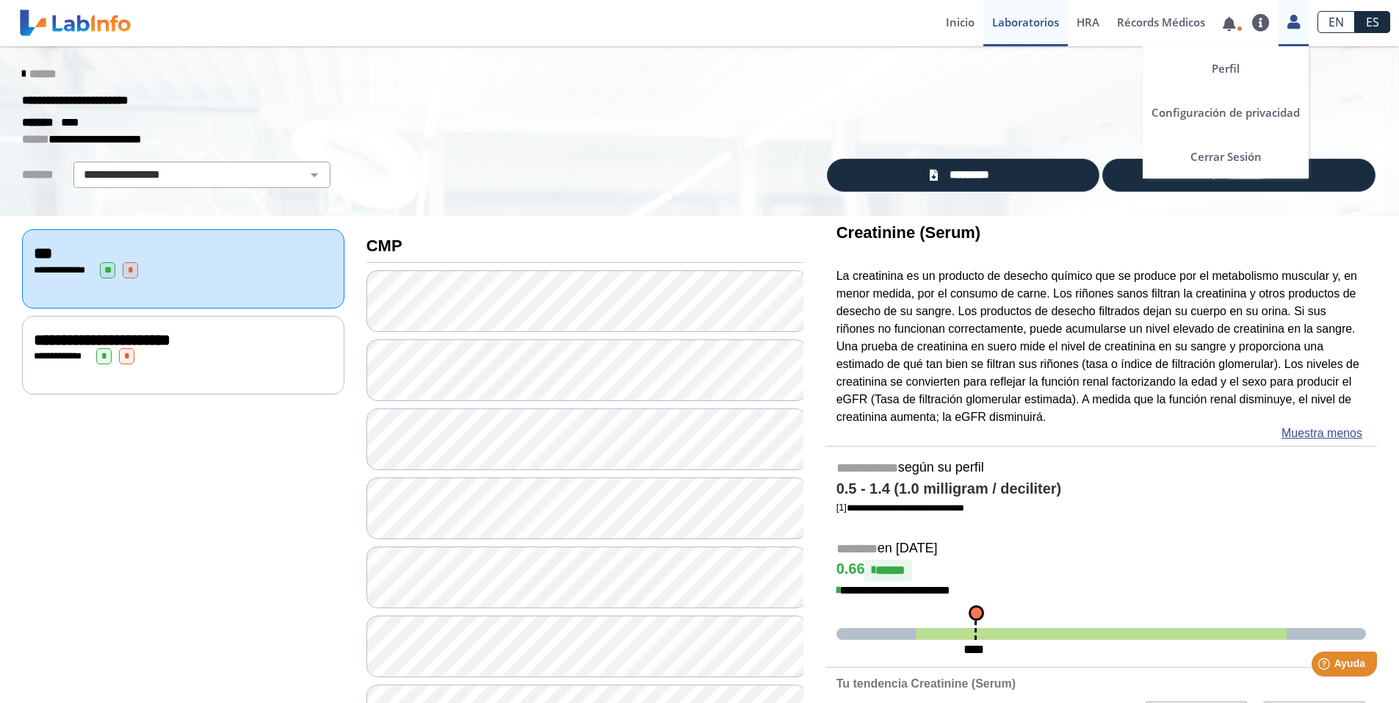
click at [1293, 22] on icon at bounding box center [1293, 21] width 12 height 11
click at [1234, 154] on link "Cerrar Sesión" at bounding box center [1226, 156] width 166 height 44
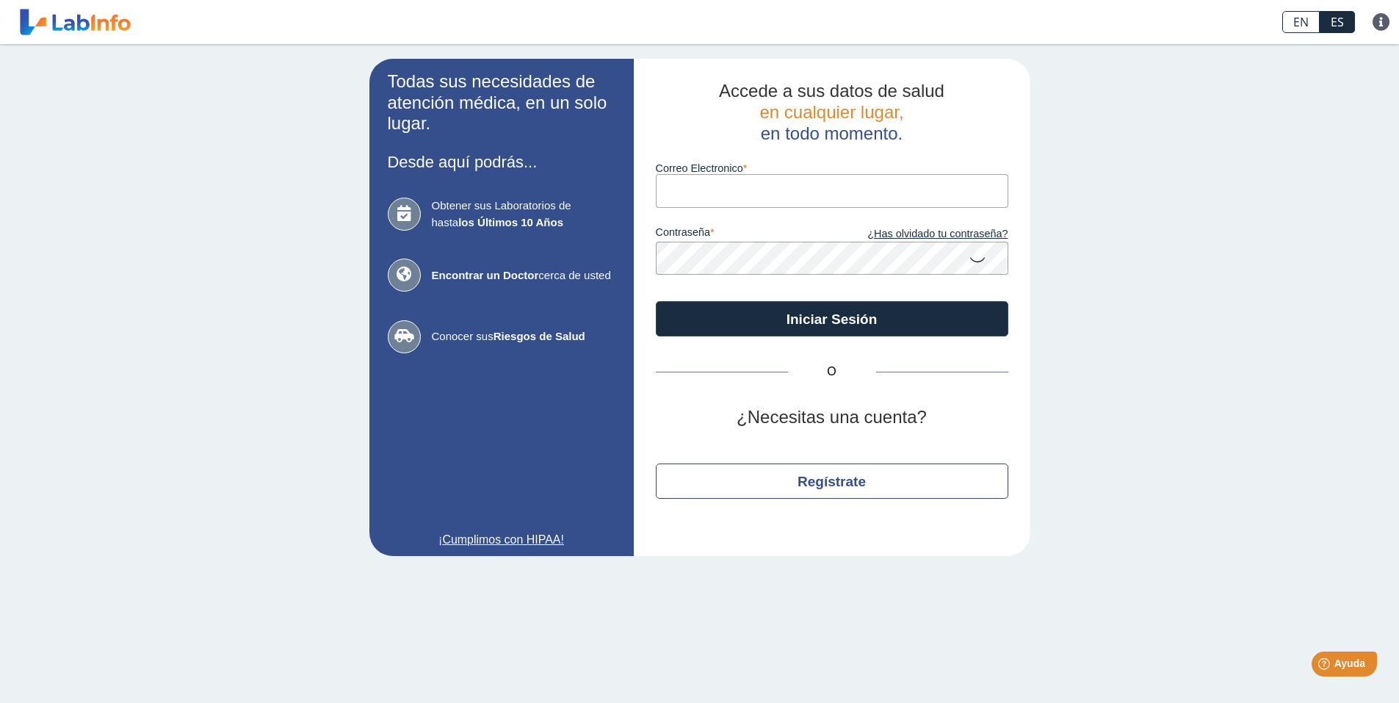
click at [782, 191] on input "Correo Electronico" at bounding box center [832, 190] width 353 height 33
type input "[EMAIL_ADDRESS][DOMAIN_NAME]"
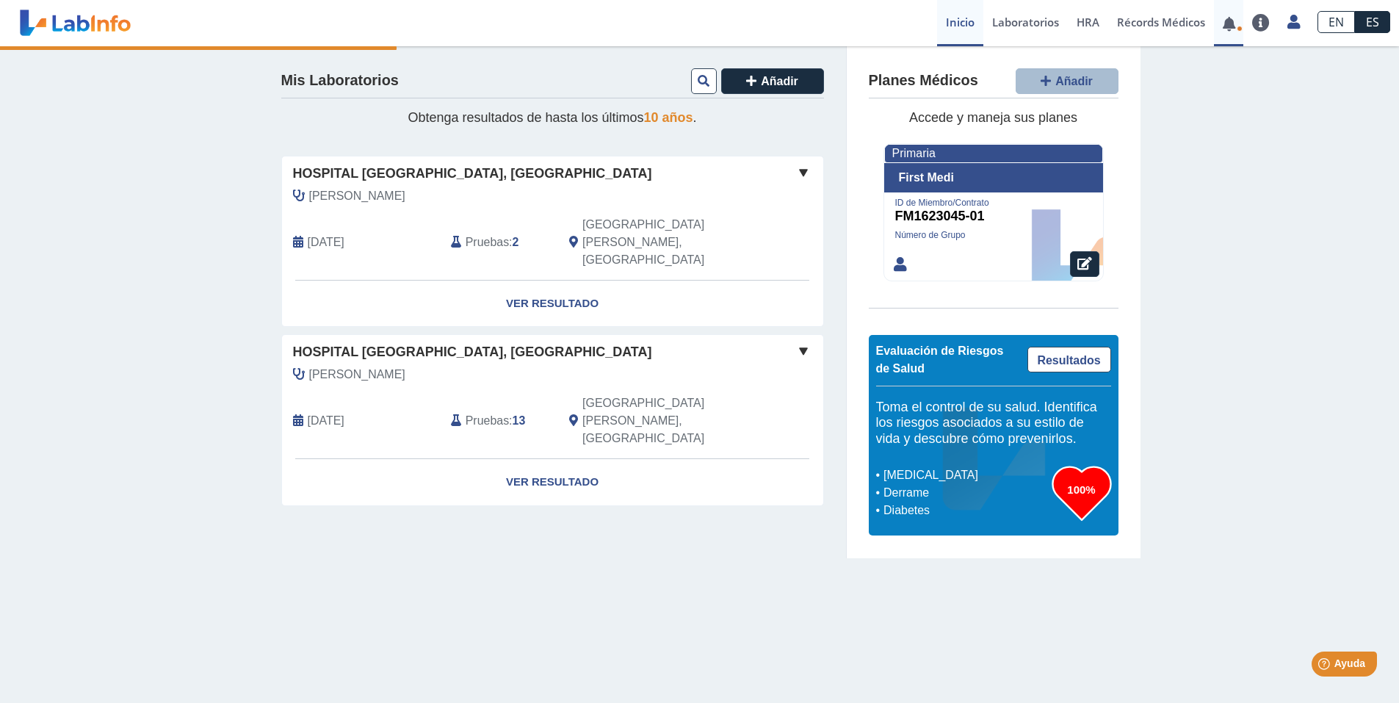
click at [1230, 34] on span at bounding box center [1229, 23] width 30 height 46
click at [1229, 28] on link at bounding box center [1229, 23] width 30 height 11
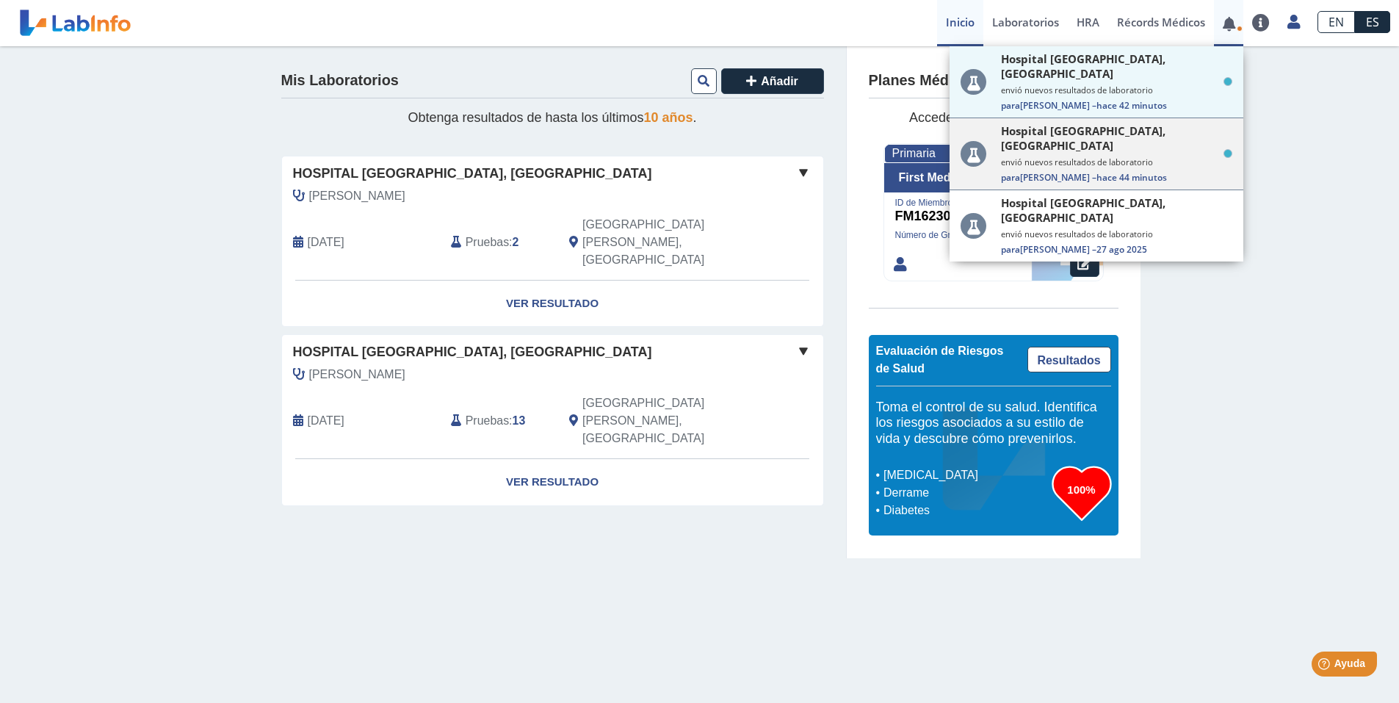
click at [1172, 156] on small "envió nuevos resultados de laboratorio" at bounding box center [1116, 161] width 231 height 11
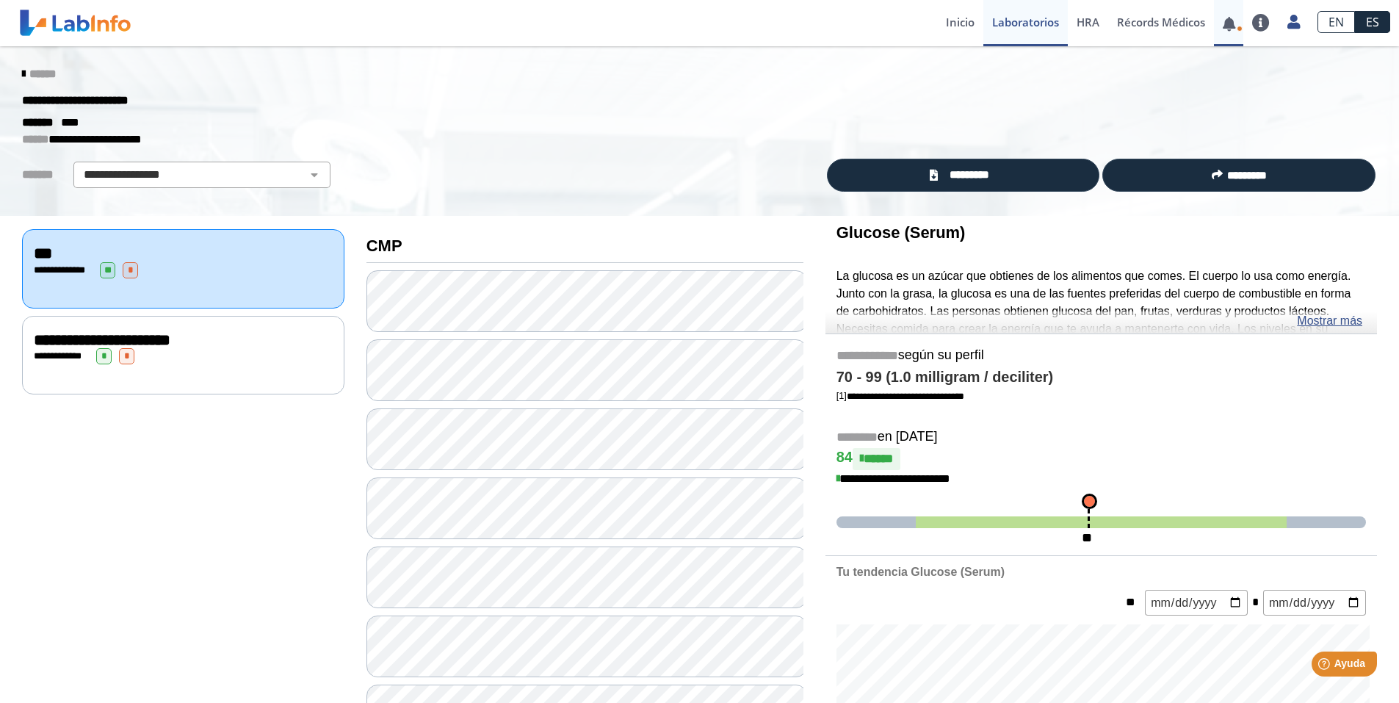
click at [1233, 24] on link at bounding box center [1229, 23] width 30 height 11
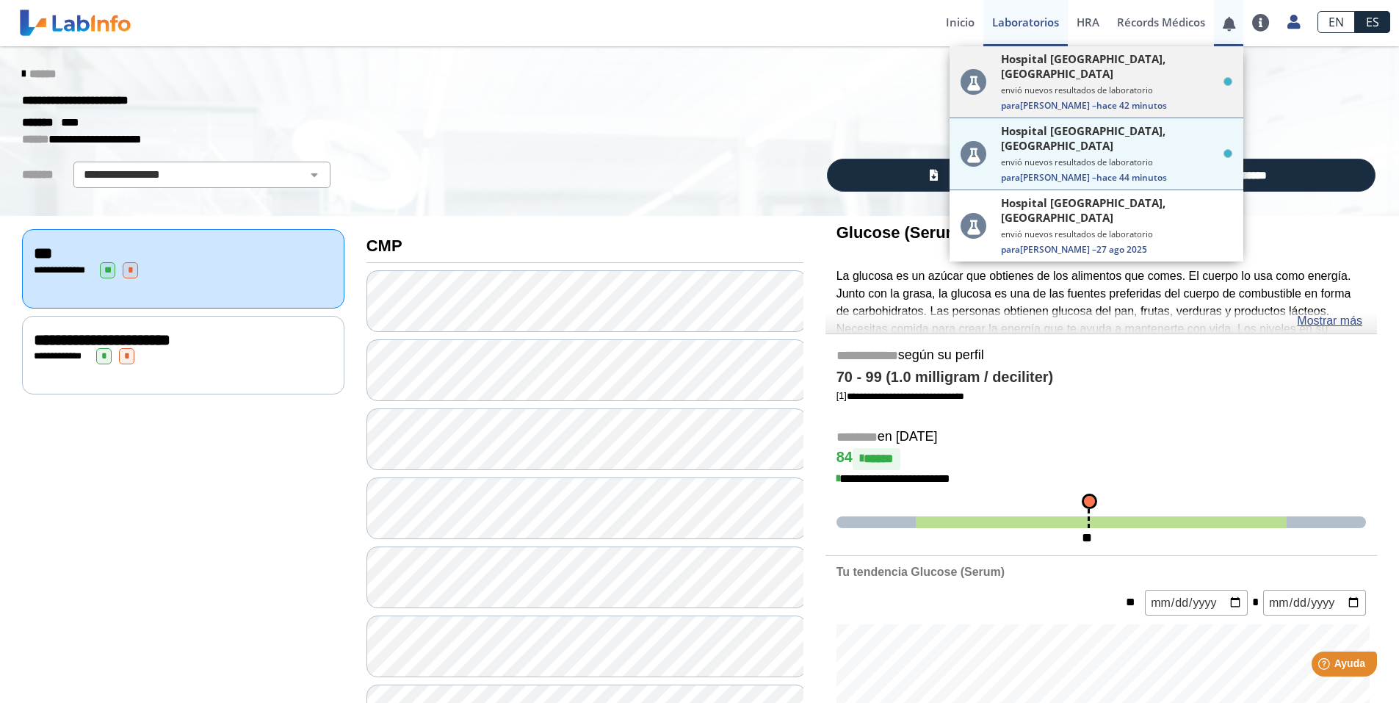
click at [1165, 99] on span "Para [PERSON_NAME] – hace 42 minutos" at bounding box center [1116, 105] width 231 height 12
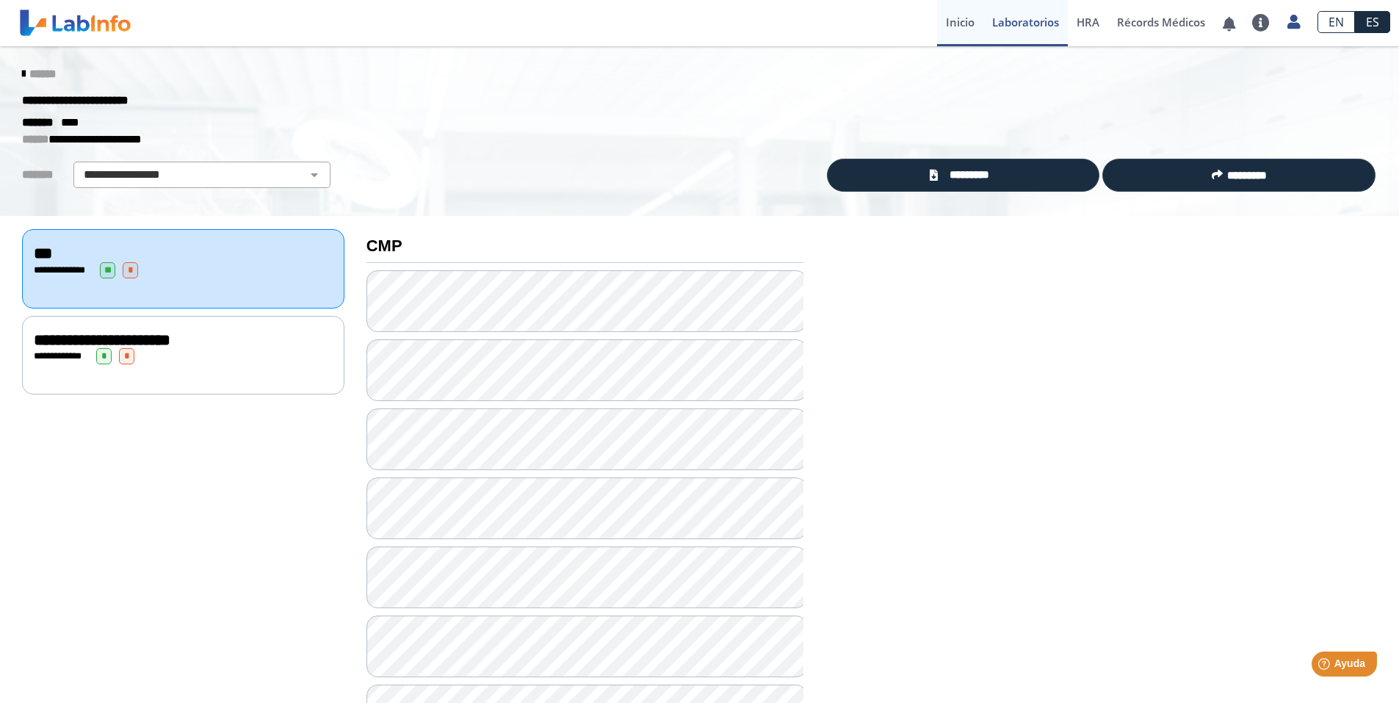
click at [963, 26] on link "Inicio" at bounding box center [960, 23] width 46 height 46
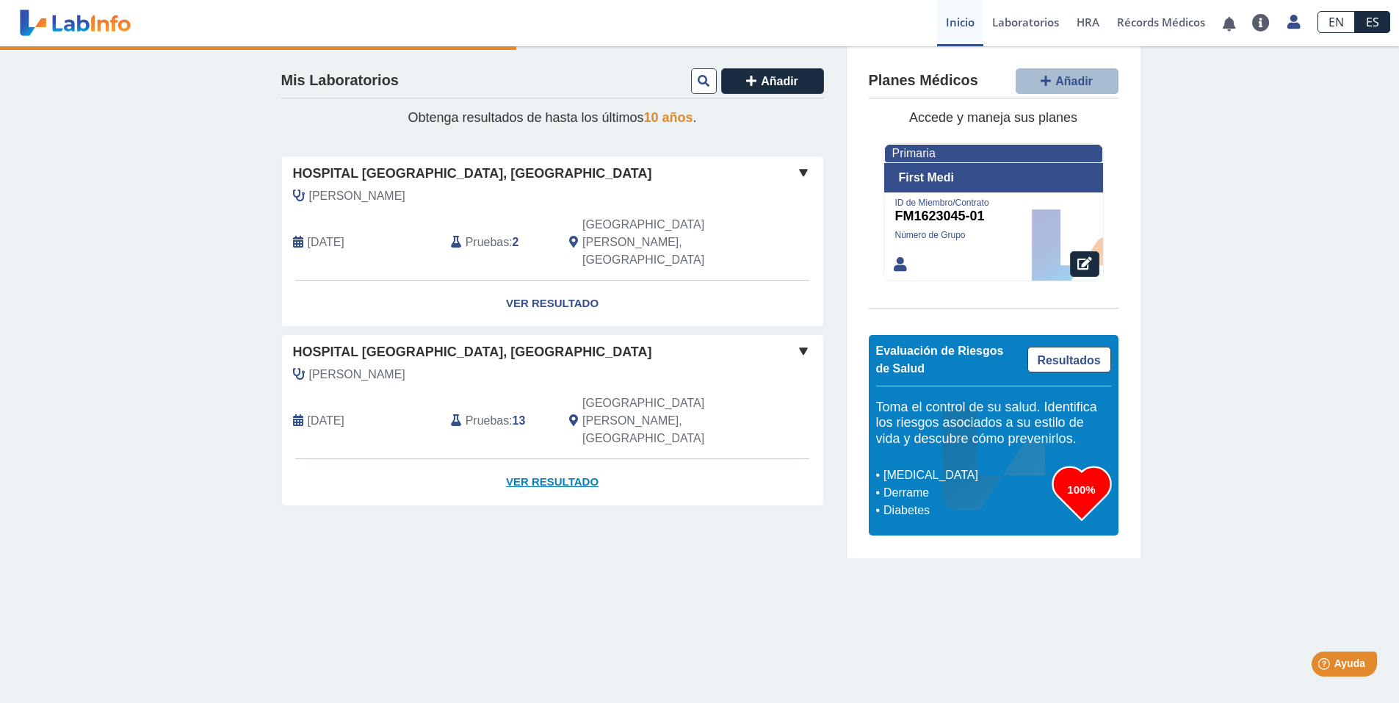
click at [560, 459] on link "Ver Resultado" at bounding box center [552, 482] width 541 height 46
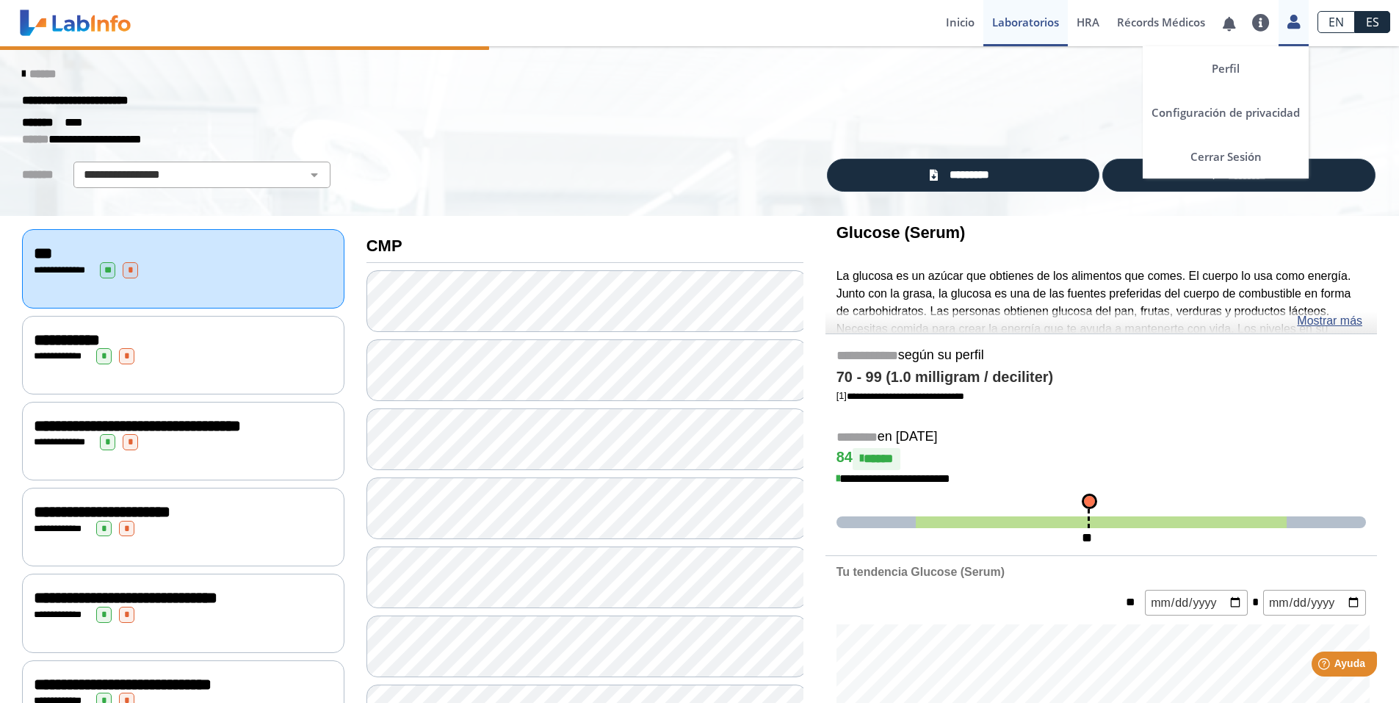
click at [1301, 20] on link at bounding box center [1294, 19] width 30 height 19
drag, startPoint x: 1239, startPoint y: 155, endPoint x: 1195, endPoint y: 158, distance: 44.2
click at [1240, 154] on link "Cerrar Sesión" at bounding box center [1226, 156] width 166 height 44
